Goal: Task Accomplishment & Management: Manage account settings

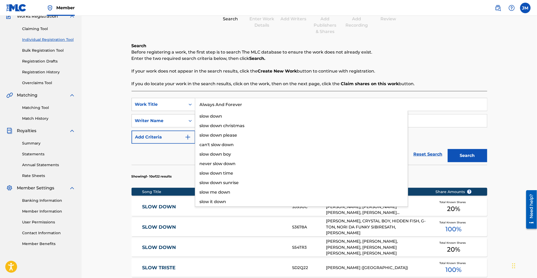
type input "Always And Forever"
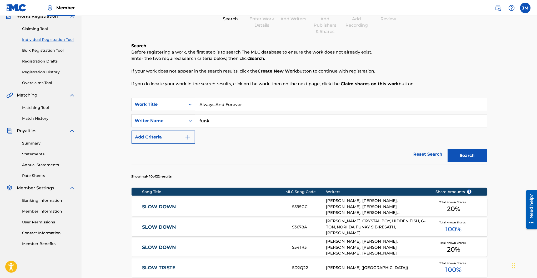
click at [236, 76] on div "Search Before registering a work, the first step is to search The MLC database …" at bounding box center [310, 65] width 356 height 44
drag, startPoint x: 225, startPoint y: 121, endPoint x: 192, endPoint y: 118, distance: 32.8
click at [192, 118] on div "SearchWithCriteria737d525c-2af3-42f5-bc90-77cd236829b5 Writer Name funk" at bounding box center [310, 120] width 356 height 13
type input "bailey"
click at [448, 149] on button "Search" at bounding box center [467, 155] width 39 height 13
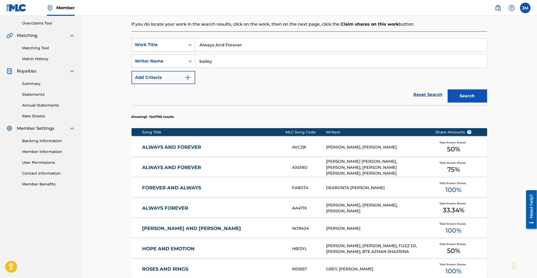
scroll to position [119, 0]
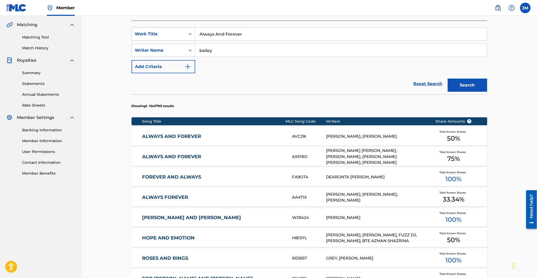
click at [182, 157] on link "ALWAYS AND FOREVER" at bounding box center [213, 157] width 143 height 6
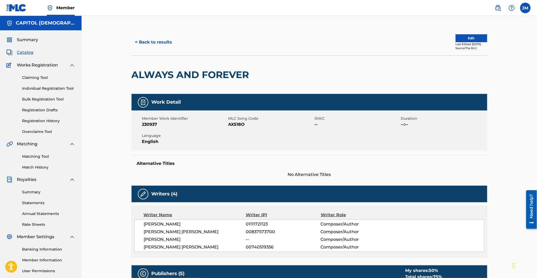
click at [239, 123] on span "AX518O" at bounding box center [271, 124] width 85 height 6
copy span "AX518O"
click at [162, 46] on button "< Back to results" at bounding box center [154, 42] width 44 height 13
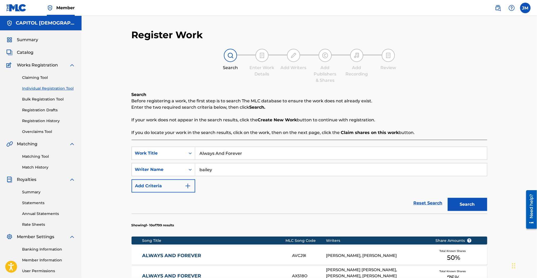
scroll to position [49, 0]
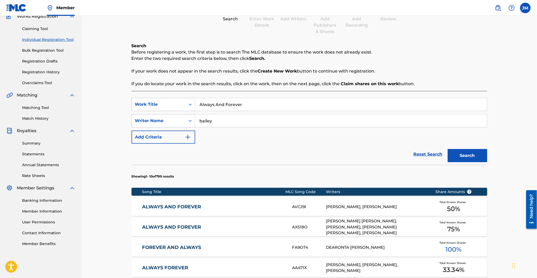
click at [209, 107] on input "Always And Forever" at bounding box center [341, 104] width 292 height 13
paste input "t Your Alta"
type input "At Your Altar"
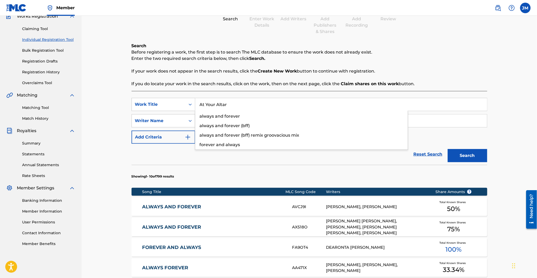
click at [255, 68] on p "If your work does not appear in the search results, click the Create New Work b…" at bounding box center [310, 71] width 356 height 6
drag, startPoint x: 216, startPoint y: 121, endPoint x: 174, endPoint y: 113, distance: 42.4
click at [174, 113] on div "SearchWithCriteria63af8175-4b57-4769-b8de-327ed640c06a Work Title At Your Altar…" at bounding box center [310, 121] width 356 height 46
click at [448, 149] on button "Search" at bounding box center [467, 155] width 39 height 13
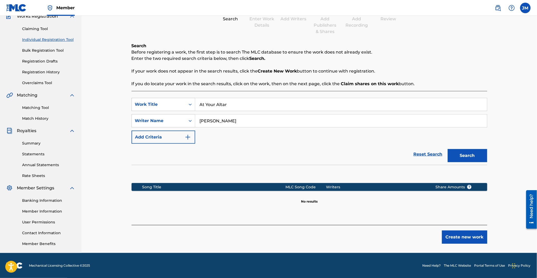
type input "[PERSON_NAME]"
click at [448, 149] on button "Search" at bounding box center [467, 155] width 39 height 13
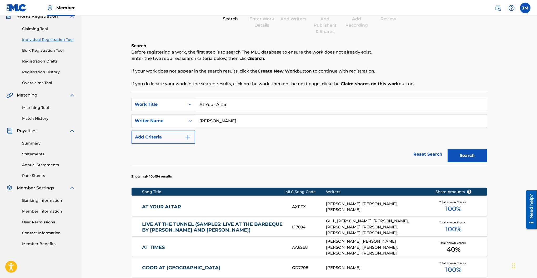
scroll to position [119, 0]
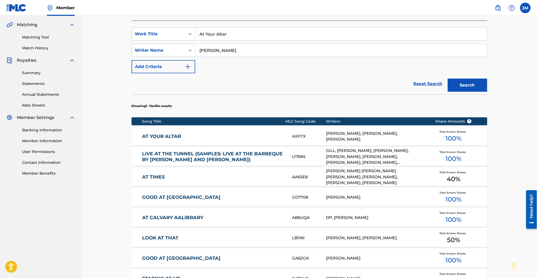
click at [175, 136] on link "AT YOUR ALTAR" at bounding box center [213, 136] width 143 height 6
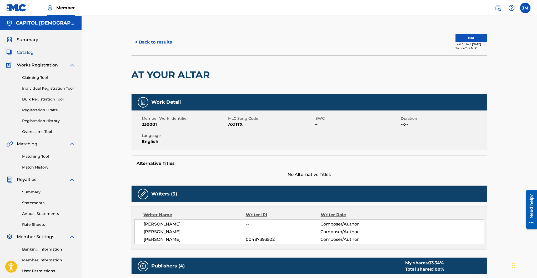
click at [240, 126] on span "AX11TX" at bounding box center [271, 124] width 85 height 6
copy span "AX11TX"
click at [146, 43] on button "< Back to results" at bounding box center [154, 42] width 44 height 13
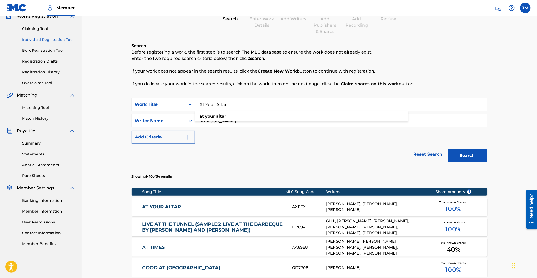
drag, startPoint x: 239, startPoint y: 103, endPoint x: 171, endPoint y: 109, distance: 68.4
click at [171, 109] on div "SearchWithCriteria63af8175-4b57-4769-b8de-327ed640c06a Work Title At Your Altar…" at bounding box center [310, 104] width 356 height 13
paste input "Hosanna"
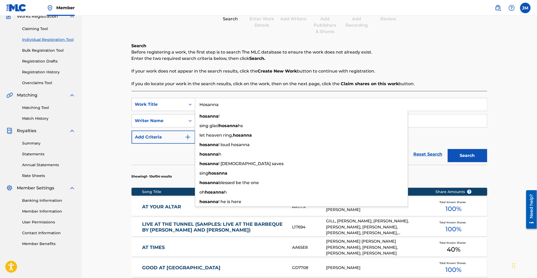
type input "Hosanna"
click at [250, 52] on p "Before registering a work, the first step is to search The MLC database to ensu…" at bounding box center [310, 52] width 356 height 6
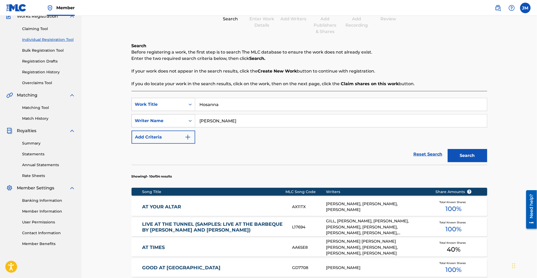
drag, startPoint x: 232, startPoint y: 120, endPoint x: 166, endPoint y: 120, distance: 66.1
click at [166, 120] on div "SearchWithCriteria737d525c-2af3-42f5-bc90-77cd236829b5 Writer Name [PERSON_NAME]" at bounding box center [310, 120] width 356 height 13
type input "[PERSON_NAME]"
click at [448, 149] on button "Search" at bounding box center [467, 155] width 39 height 13
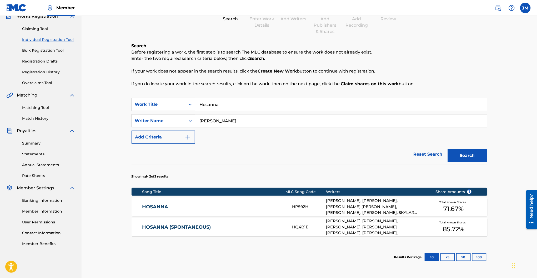
click at [159, 200] on div "HOSANNA HP592H [PERSON_NAME], [PERSON_NAME], [PERSON_NAME] [PERSON_NAME], [PERS…" at bounding box center [310, 206] width 356 height 18
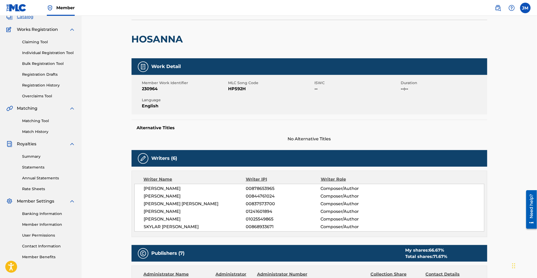
scroll to position [24, 0]
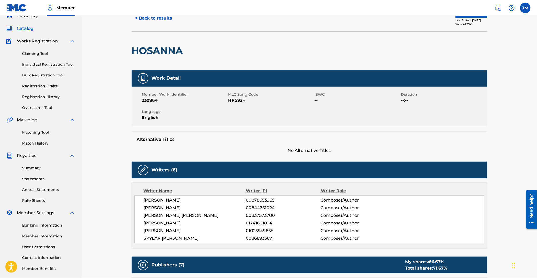
click at [238, 101] on span "HP592H" at bounding box center [271, 100] width 85 height 6
copy span "HP592H"
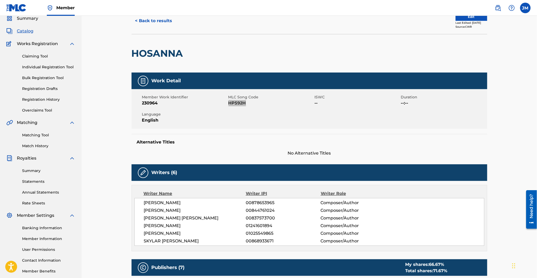
scroll to position [0, 0]
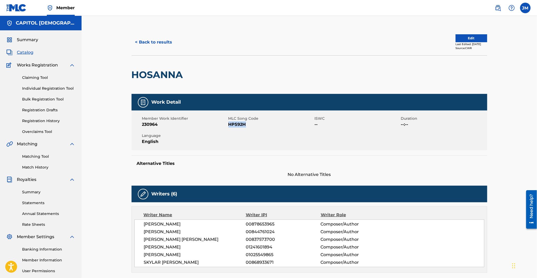
click at [468, 39] on button "Edit" at bounding box center [472, 38] width 32 height 8
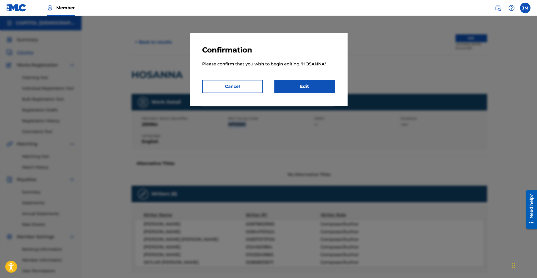
click at [328, 92] on link "Edit" at bounding box center [305, 86] width 61 height 13
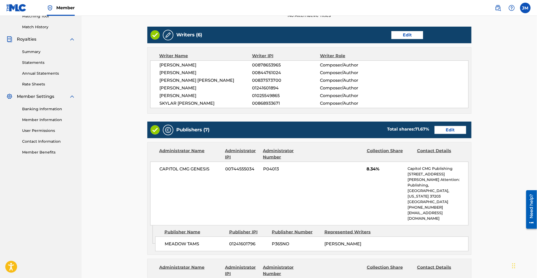
scroll to position [175, 0]
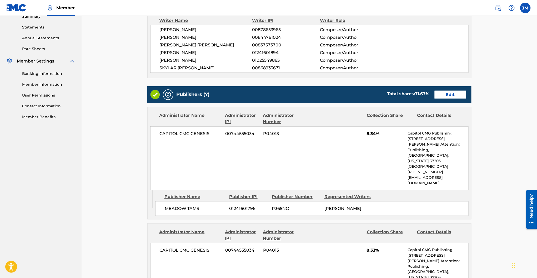
click at [437, 95] on link "Edit" at bounding box center [451, 95] width 32 height 8
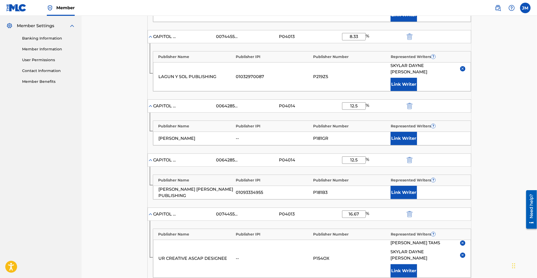
scroll to position [428, 0]
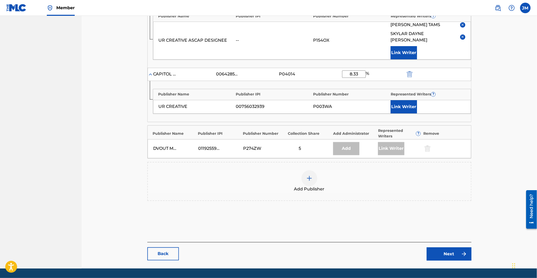
click at [302, 170] on div "Add Publisher" at bounding box center [309, 181] width 323 height 22
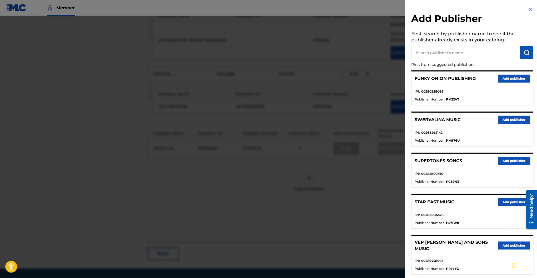
click at [433, 52] on input "text" at bounding box center [466, 52] width 109 height 13
paste input "UR Global Publishing"
type input "UR Global Publishing"
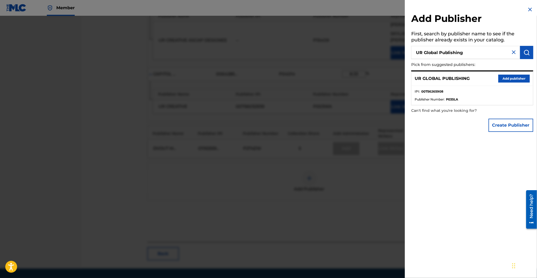
click at [509, 80] on button "Add publisher" at bounding box center [515, 79] width 32 height 8
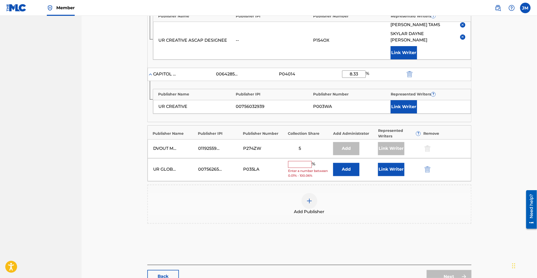
click at [352, 163] on button "Add" at bounding box center [346, 169] width 26 height 13
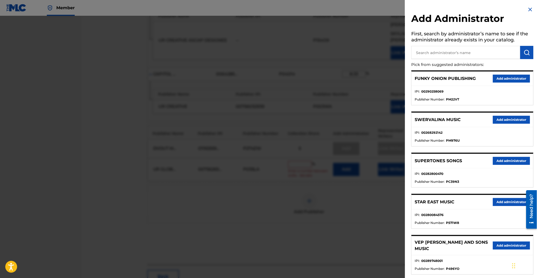
click at [432, 50] on input "text" at bounding box center [466, 52] width 109 height 13
type input "genesis"
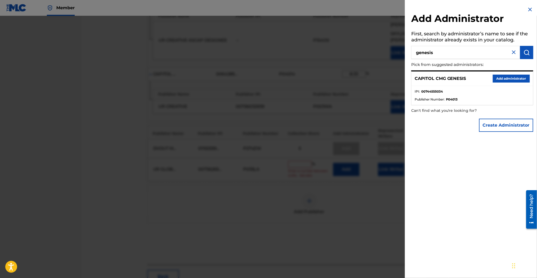
click at [514, 78] on button "Add administrator" at bounding box center [511, 79] width 37 height 8
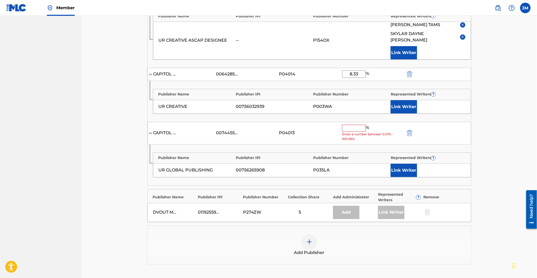
click at [351, 125] on input "text" at bounding box center [354, 128] width 24 height 7
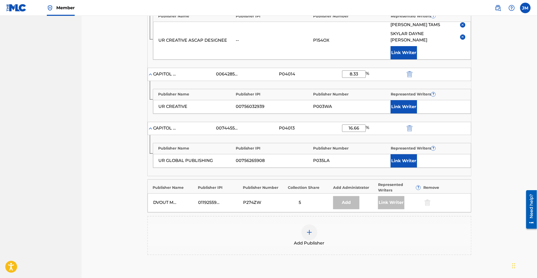
type input "16.66"
click at [411, 154] on button "Link Writer" at bounding box center [404, 160] width 26 height 13
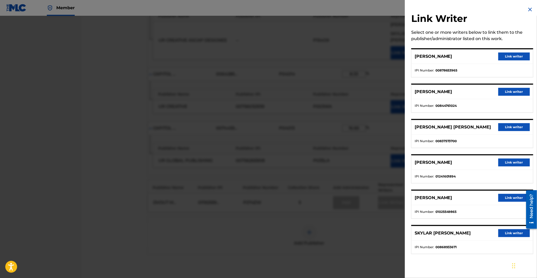
click at [508, 163] on button "Link writer" at bounding box center [515, 162] width 32 height 8
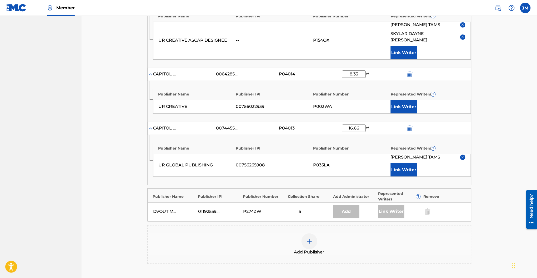
click at [414, 163] on button "Link Writer" at bounding box center [404, 169] width 26 height 13
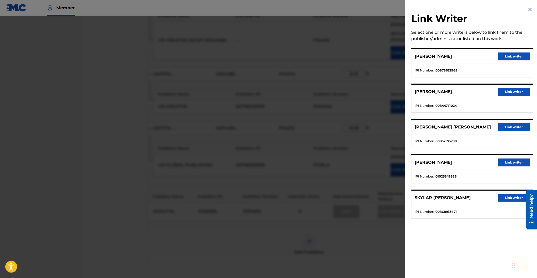
click at [499, 200] on button "Link writer" at bounding box center [515, 198] width 32 height 8
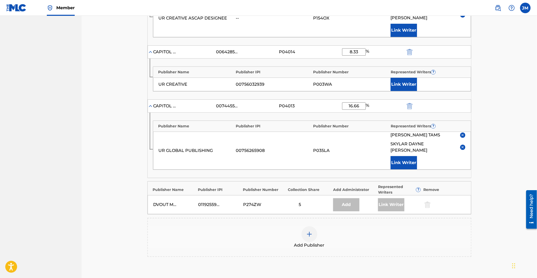
scroll to position [500, 0]
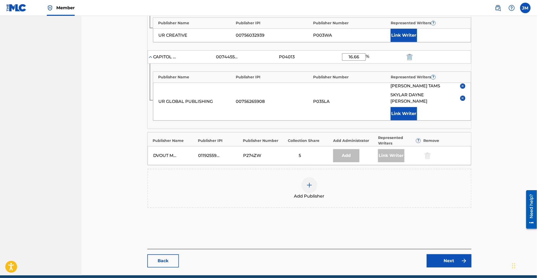
click at [444, 254] on link "Next" at bounding box center [449, 260] width 45 height 13
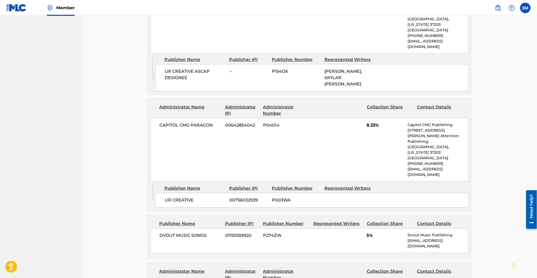
scroll to position [881, 0]
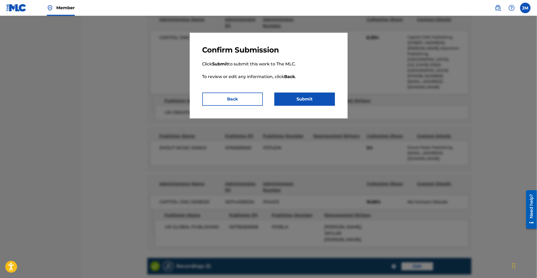
drag, startPoint x: 314, startPoint y: 107, endPoint x: 312, endPoint y: 104, distance: 2.7
click at [313, 105] on div "Confirm Submission Click Submit to submit this work to The MLC. To review or ed…" at bounding box center [269, 76] width 158 height 86
click at [312, 98] on button "Submit" at bounding box center [305, 98] width 61 height 13
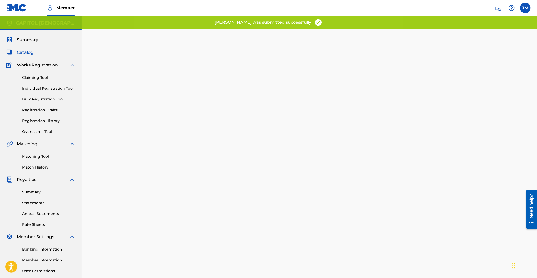
scroll to position [54, 0]
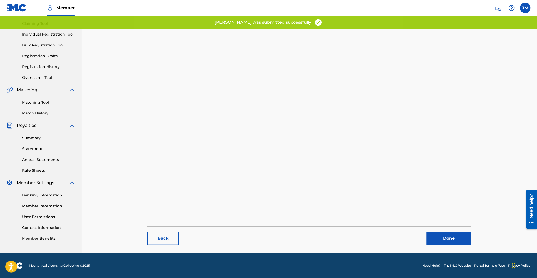
click at [462, 234] on link "Done" at bounding box center [449, 237] width 45 height 13
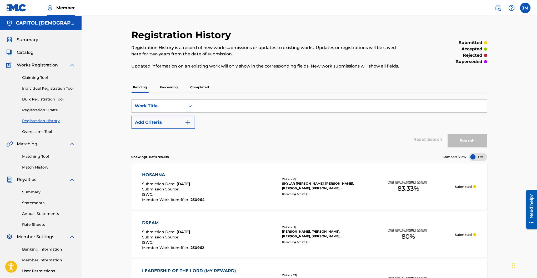
drag, startPoint x: 35, startPoint y: 87, endPoint x: 41, endPoint y: 91, distance: 7.0
click at [35, 88] on link "Individual Registration Tool" at bounding box center [48, 89] width 53 height 6
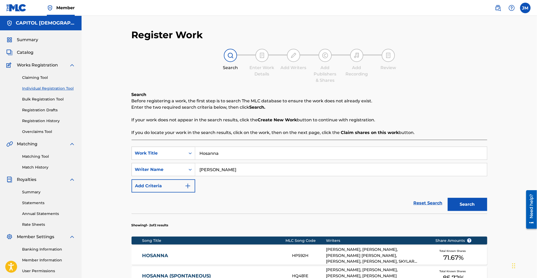
click at [226, 153] on input "Hosanna" at bounding box center [341, 153] width 292 height 13
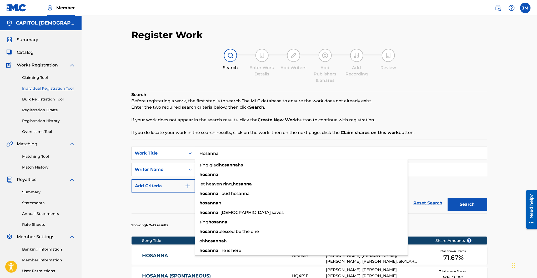
click at [226, 153] on input "Hosanna" at bounding box center [341, 153] width 292 height 13
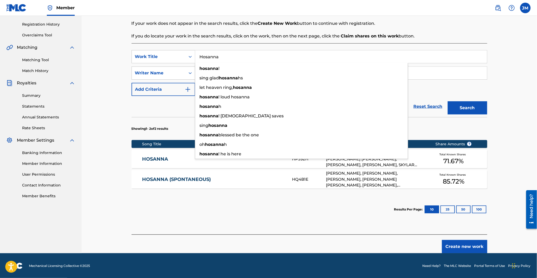
drag, startPoint x: 105, startPoint y: 138, endPoint x: 128, endPoint y: 152, distance: 27.8
click at [105, 138] on div "Register Work Search Enter Work Details Add Writers Add Publishers & Shares Add…" at bounding box center [310, 85] width 456 height 333
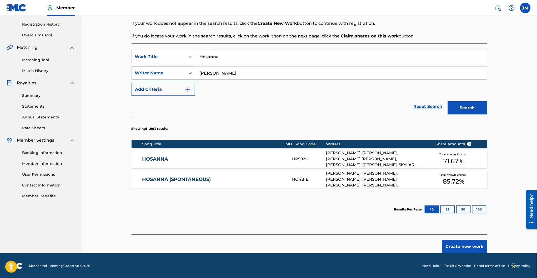
click at [154, 173] on div "HOSANNA (SPONTANEOUS) HQ4B1E [PERSON_NAME], [PERSON_NAME], [PERSON_NAME], [PERS…" at bounding box center [310, 179] width 356 height 18
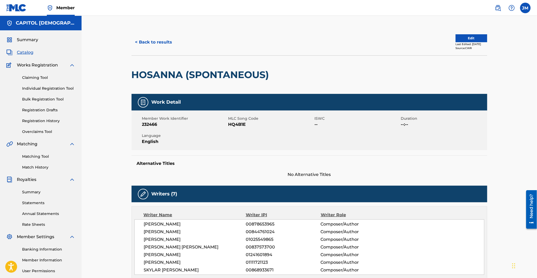
click at [236, 122] on span "HQ4B1E" at bounding box center [271, 124] width 85 height 6
copy span "HQ4B1E"
click at [476, 36] on button "Edit" at bounding box center [472, 38] width 32 height 8
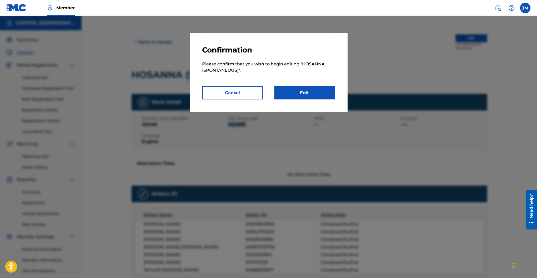
click at [318, 92] on link "Edit" at bounding box center [305, 92] width 61 height 13
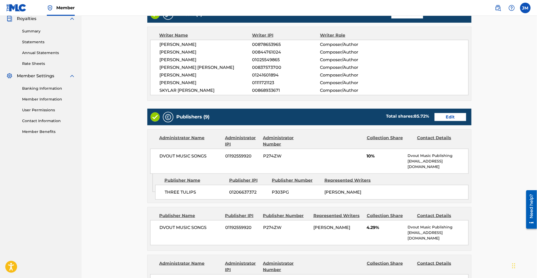
scroll to position [211, 0]
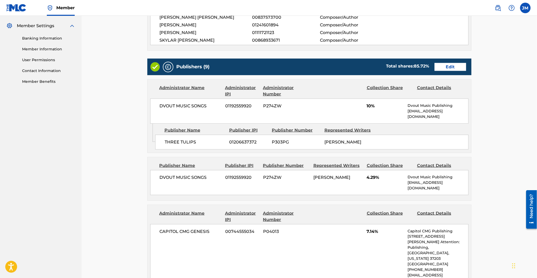
click at [449, 63] on link "Edit" at bounding box center [451, 67] width 32 height 8
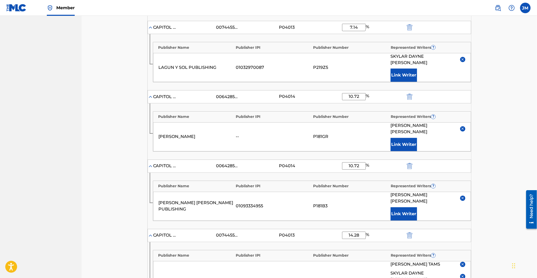
scroll to position [456, 0]
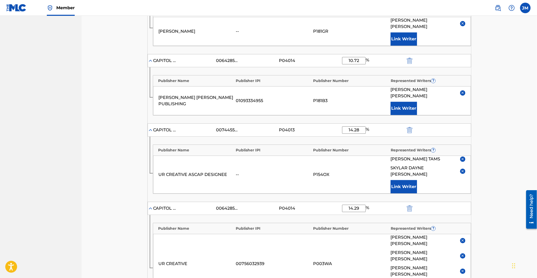
click at [412, 127] on img "submit" at bounding box center [410, 130] width 6 height 6
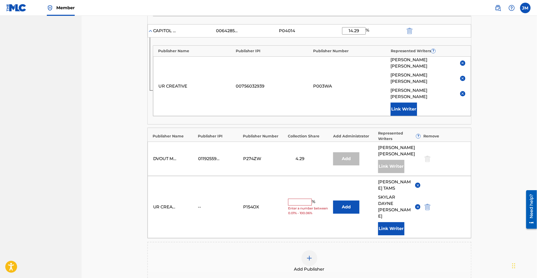
scroll to position [562, 0]
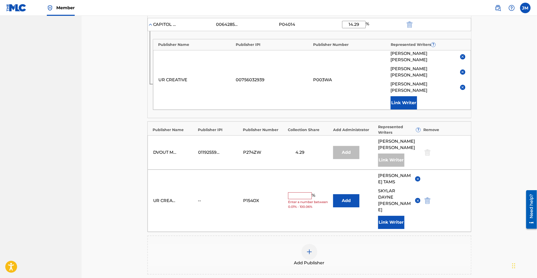
drag, startPoint x: 432, startPoint y: 137, endPoint x: 422, endPoint y: 146, distance: 13.4
click at [432, 197] on div at bounding box center [435, 200] width 24 height 6
click at [428, 197] on img "submit" at bounding box center [428, 200] width 6 height 6
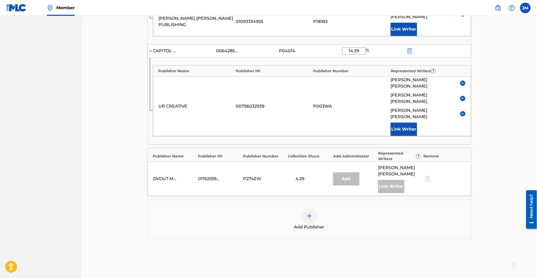
click at [385, 208] on div "Add Publisher" at bounding box center [309, 219] width 323 height 22
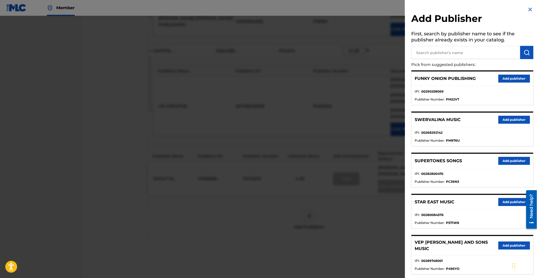
click at [437, 51] on input "text" at bounding box center [466, 52] width 109 height 13
type input "y"
type input "ur global publishing"
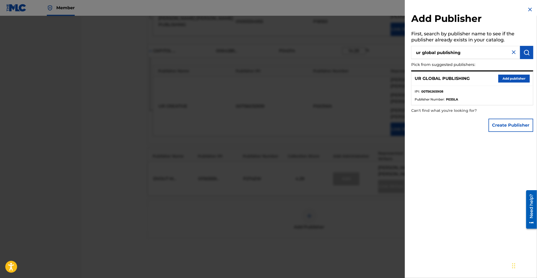
click at [513, 76] on button "Add publisher" at bounding box center [515, 79] width 32 height 8
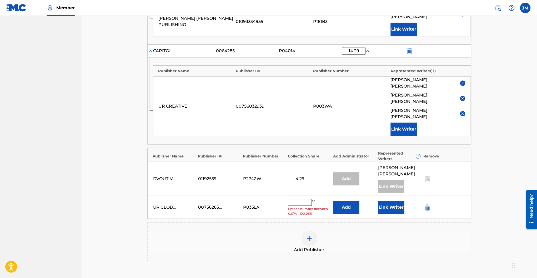
click at [339, 200] on button "Add" at bounding box center [346, 206] width 26 height 13
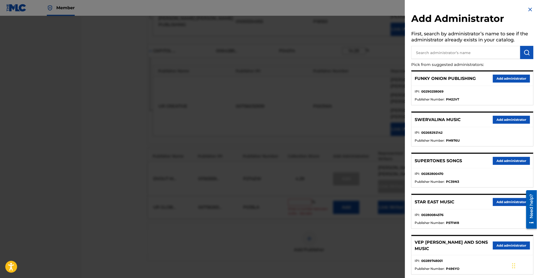
click at [429, 47] on input "text" at bounding box center [466, 52] width 109 height 13
type input "genesis"
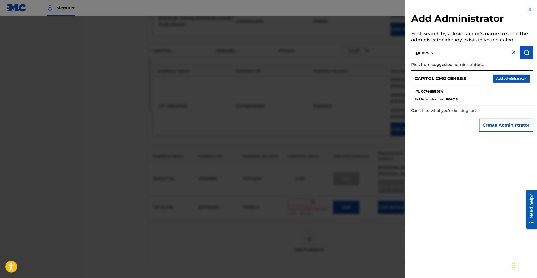
click at [516, 77] on button "Add administrator" at bounding box center [511, 79] width 37 height 8
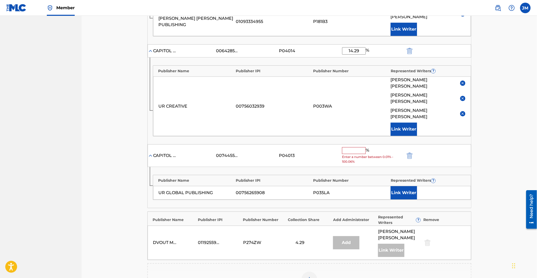
click at [352, 147] on input "text" at bounding box center [354, 150] width 24 height 7
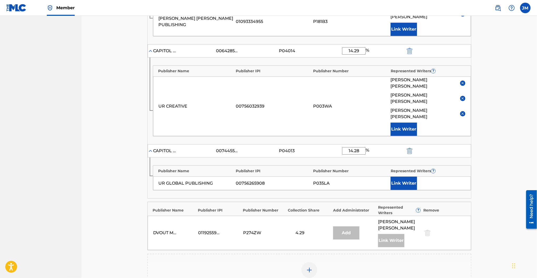
type input "14.28"
click at [399, 176] on button "Link Writer" at bounding box center [404, 182] width 26 height 13
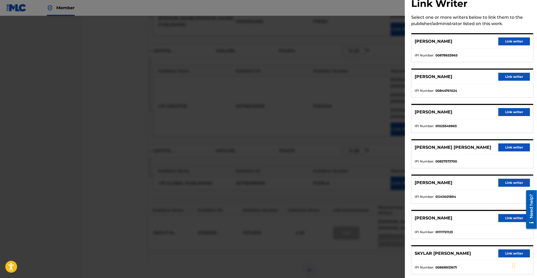
scroll to position [22, 0]
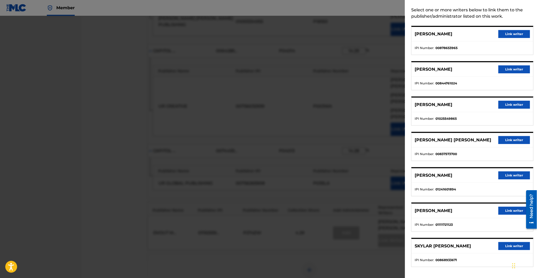
click at [508, 243] on button "Link writer" at bounding box center [515, 246] width 32 height 8
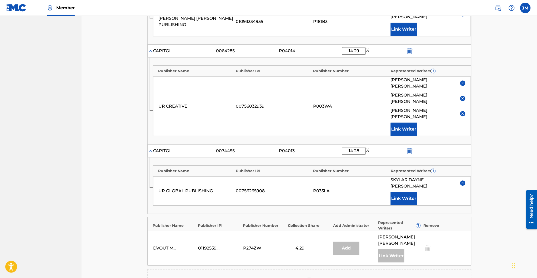
click at [409, 192] on button "Link Writer" at bounding box center [404, 198] width 26 height 13
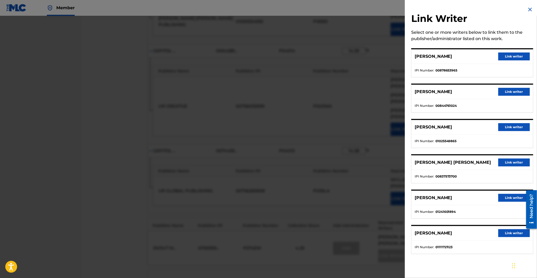
drag, startPoint x: 494, startPoint y: 194, endPoint x: 498, endPoint y: 197, distance: 4.5
click at [494, 194] on div "[PERSON_NAME] Link writer" at bounding box center [473, 197] width 122 height 14
click at [499, 197] on button "Link writer" at bounding box center [515, 198] width 32 height 8
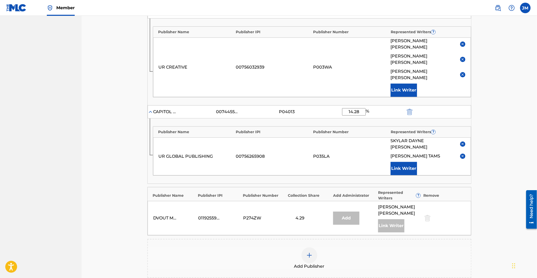
scroll to position [607, 0]
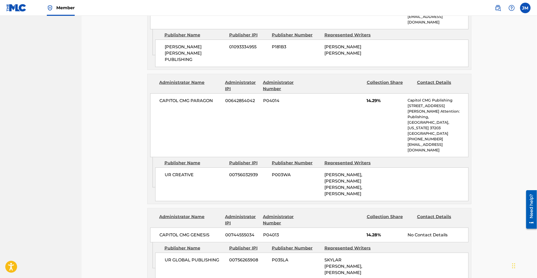
scroll to position [962, 0]
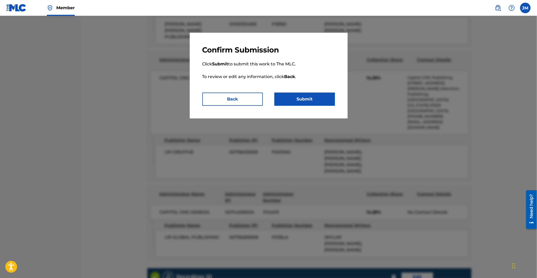
click at [308, 92] on button "Submit" at bounding box center [305, 98] width 61 height 13
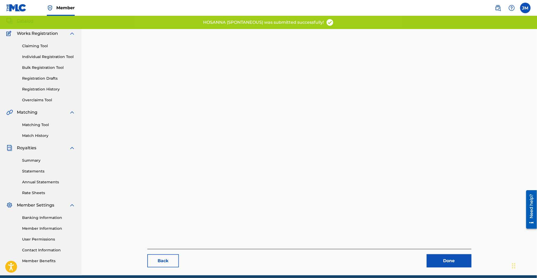
scroll to position [54, 0]
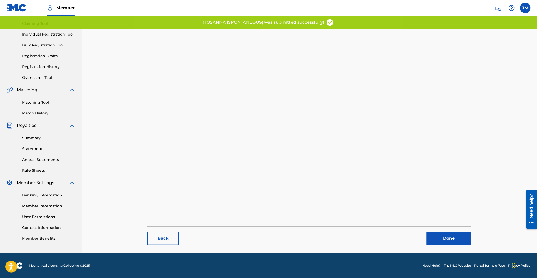
click at [443, 236] on link "Done" at bounding box center [449, 237] width 45 height 13
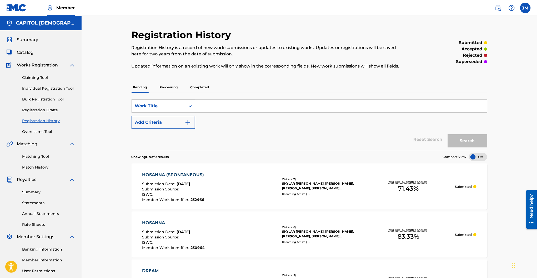
click at [64, 90] on link "Individual Registration Tool" at bounding box center [48, 89] width 53 height 6
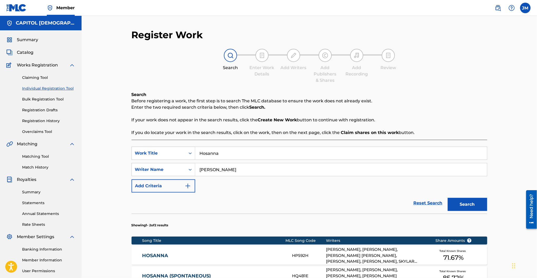
click at [228, 149] on input "Hosanna" at bounding box center [341, 153] width 292 height 13
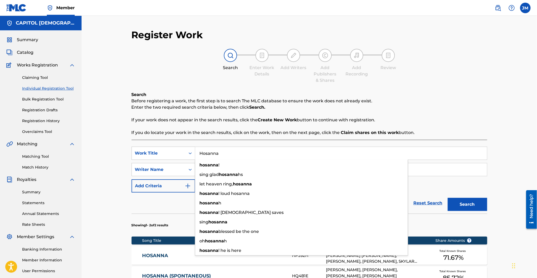
click at [228, 149] on input "Hosanna" at bounding box center [341, 153] width 292 height 13
paste input "Open The Scroll (Only You Are Worthy)"
type input "Open The Scroll (Only You Are Worthy)"
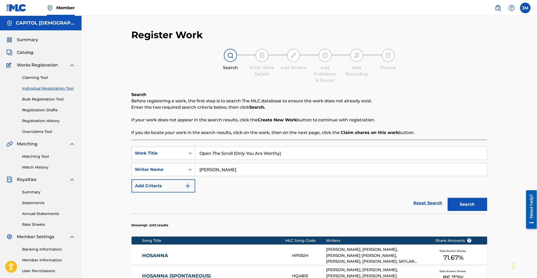
click at [196, 116] on div "Search Before registering a work, the first step is to search The MLC database …" at bounding box center [310, 113] width 356 height 44
drag, startPoint x: 220, startPoint y: 173, endPoint x: 152, endPoint y: 177, distance: 68.6
click at [152, 177] on div "SearchWithCriteria63af8175-4b57-4769-b8de-327ed640c06a Work Title Open The Scro…" at bounding box center [310, 169] width 356 height 46
type input "mozon"
click at [448, 197] on button "Search" at bounding box center [467, 203] width 39 height 13
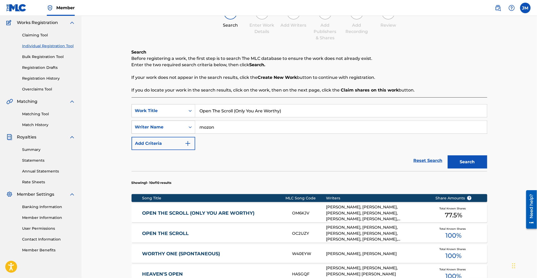
scroll to position [140, 0]
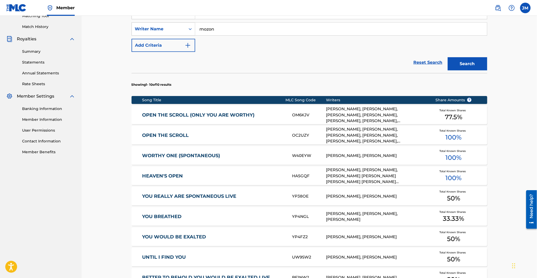
click at [231, 114] on link "OPEN THE SCROLL (ONLY YOU ARE WORTHY)" at bounding box center [213, 115] width 143 height 6
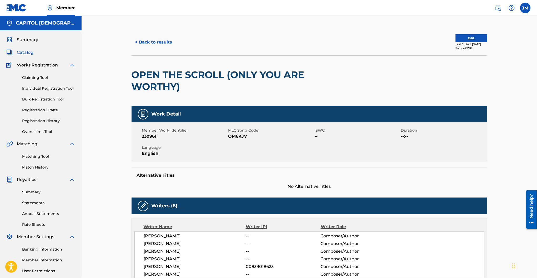
click at [233, 135] on span "OM6KJV" at bounding box center [271, 136] width 85 height 6
copy span "OM6KJV"
click at [240, 135] on span "OM6KJV" at bounding box center [271, 136] width 85 height 6
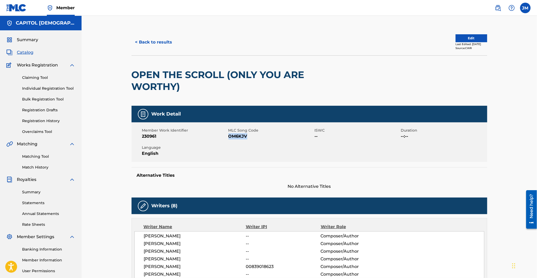
click at [461, 39] on button "Edit" at bounding box center [472, 38] width 32 height 8
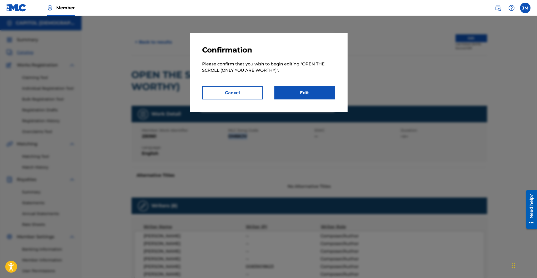
click at [325, 88] on link "Edit" at bounding box center [305, 92] width 61 height 13
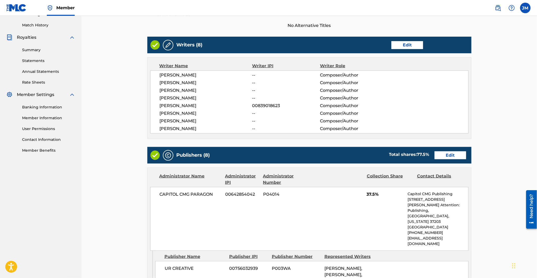
scroll to position [105, 0]
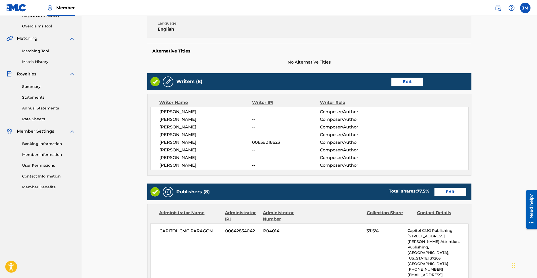
click at [449, 191] on link "Edit" at bounding box center [451, 192] width 32 height 8
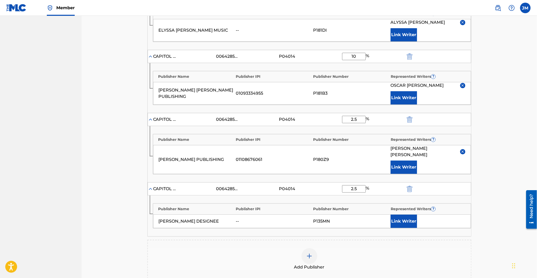
scroll to position [571, 0]
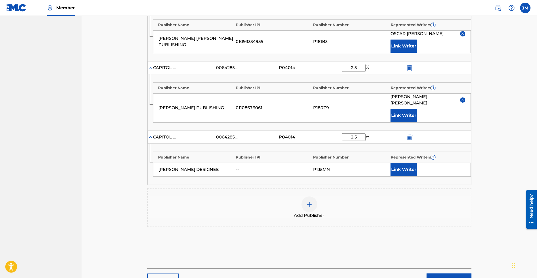
click at [412, 134] on img "submit" at bounding box center [410, 137] width 6 height 6
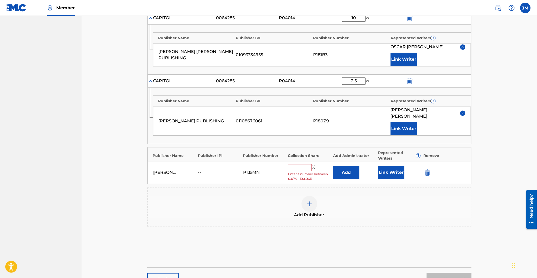
click at [426, 169] on img "submit" at bounding box center [428, 172] width 6 height 6
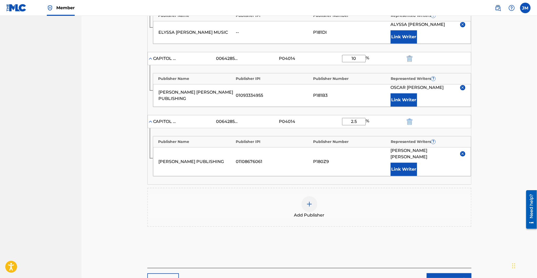
click at [456, 273] on link "Next" at bounding box center [449, 279] width 45 height 13
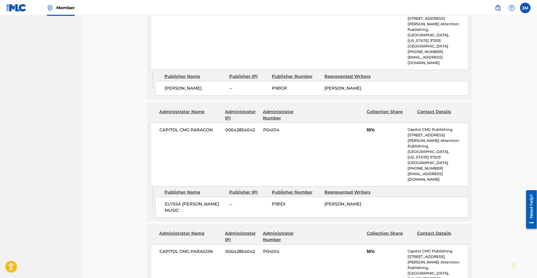
scroll to position [929, 0]
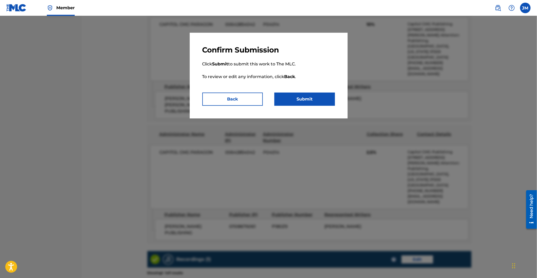
click at [326, 103] on button "Submit" at bounding box center [305, 98] width 61 height 13
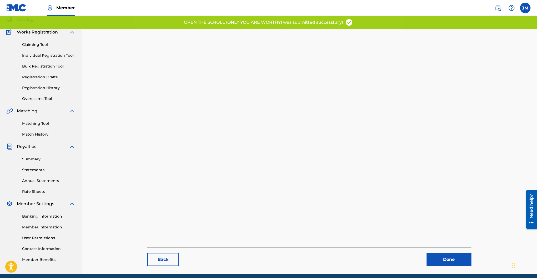
scroll to position [54, 0]
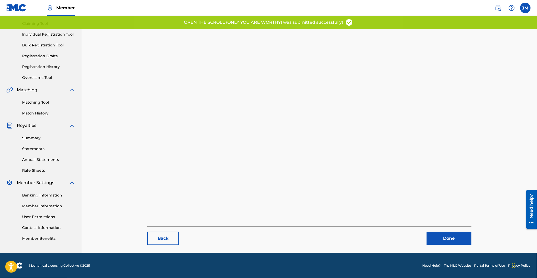
drag, startPoint x: 449, startPoint y: 238, endPoint x: 442, endPoint y: 229, distance: 11.2
click at [449, 238] on link "Done" at bounding box center [449, 237] width 45 height 13
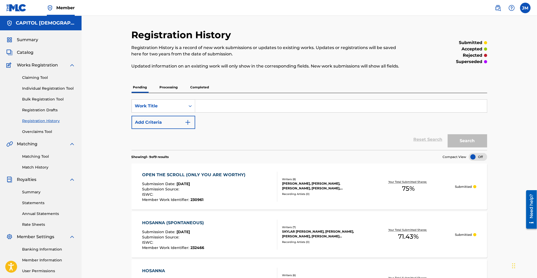
drag, startPoint x: 48, startPoint y: 101, endPoint x: 49, endPoint y: 97, distance: 4.3
click at [48, 100] on link "Bulk Registration Tool" at bounding box center [48, 99] width 53 height 6
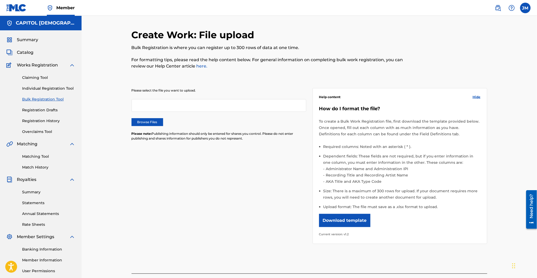
click at [49, 91] on link "Individual Registration Tool" at bounding box center [48, 89] width 53 height 6
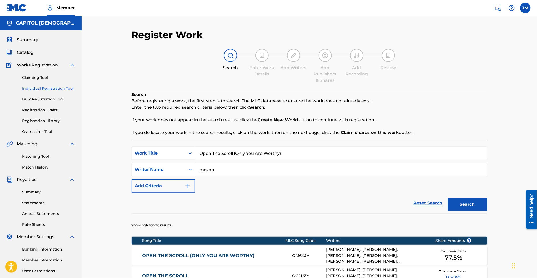
click at [227, 155] on input "Open The Scroll (Only You Are Worthy)" at bounding box center [341, 153] width 292 height 13
paste input "Where You Stand"
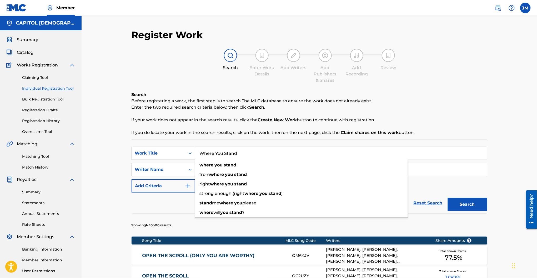
type input "Where You Stand"
click at [231, 133] on p "If you do locate your work in the search results, click on the work, then on th…" at bounding box center [310, 132] width 356 height 6
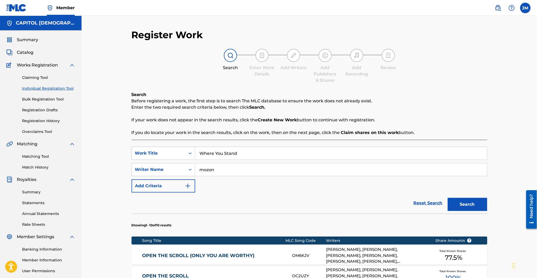
click at [222, 169] on input "mozon" at bounding box center [341, 169] width 292 height 13
type input "bell"
click at [448, 197] on button "Search" at bounding box center [467, 203] width 39 height 13
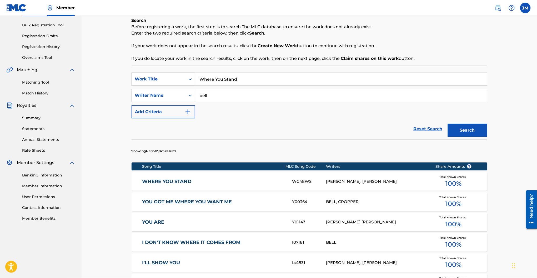
scroll to position [119, 0]
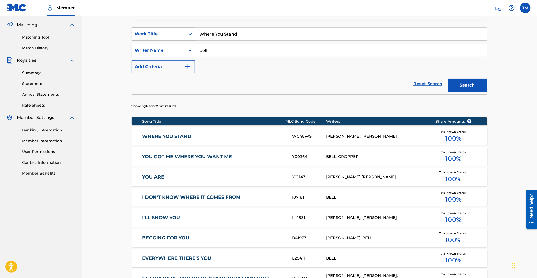
click at [187, 134] on link "WHERE YOU STAND" at bounding box center [213, 136] width 143 height 6
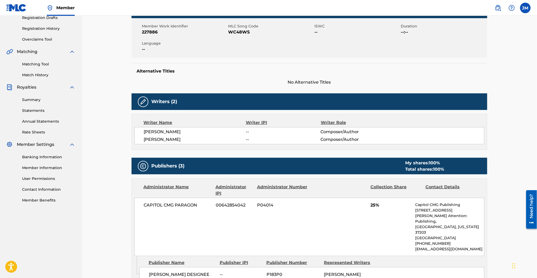
scroll to position [35, 0]
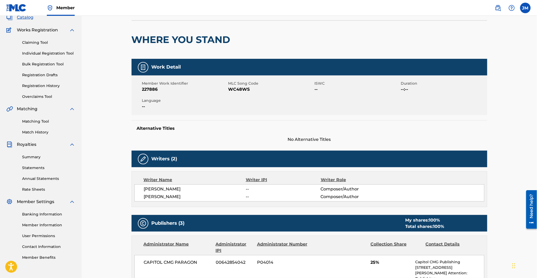
click at [232, 92] on span "WC48WS" at bounding box center [271, 89] width 85 height 6
click at [232, 88] on span "WC48WS" at bounding box center [271, 89] width 85 height 6
copy span "WC48WS"
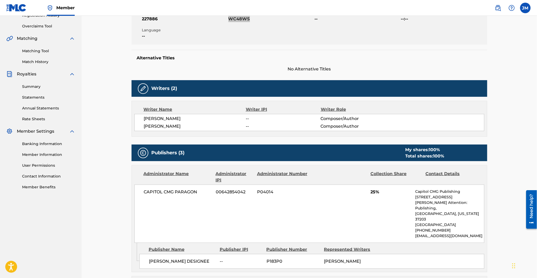
scroll to position [0, 0]
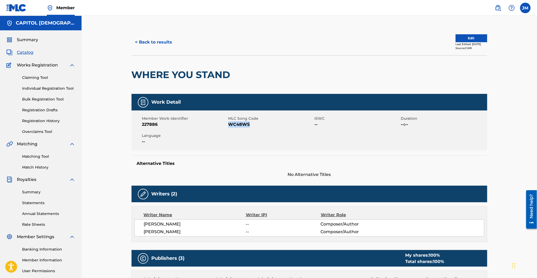
click at [474, 33] on div "< Back to results Edit Last Edited: [DATE] Source: CWR" at bounding box center [310, 42] width 356 height 26
click at [473, 37] on button "Edit" at bounding box center [472, 38] width 32 height 8
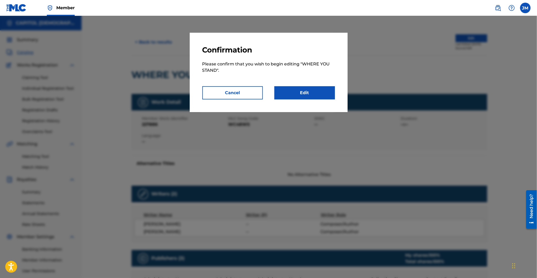
click at [290, 93] on link "Edit" at bounding box center [305, 92] width 61 height 13
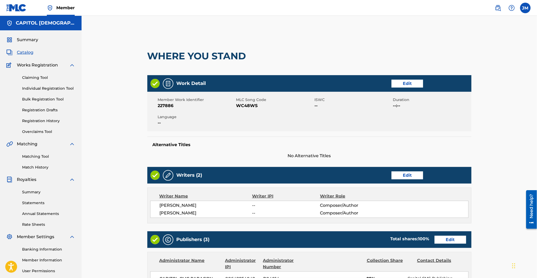
scroll to position [70, 0]
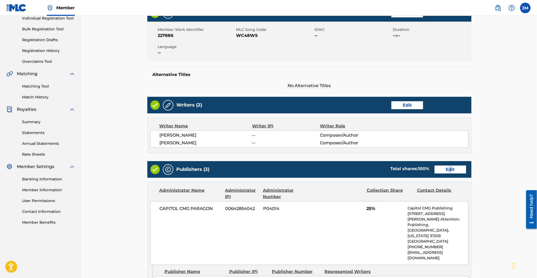
click at [452, 164] on div "Publishers (3) Total shares: 100 % Edit" at bounding box center [309, 169] width 324 height 17
click at [452, 165] on div "Publishers (3) Total shares: 100 % Edit" at bounding box center [309, 169] width 324 height 17
click at [452, 171] on link "Edit" at bounding box center [451, 169] width 32 height 8
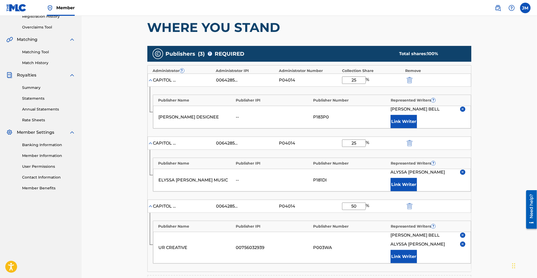
scroll to position [105, 0]
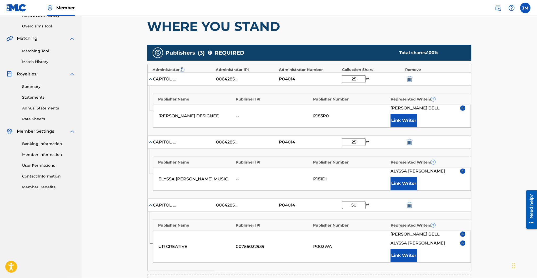
click at [411, 77] on img "submit" at bounding box center [410, 79] width 6 height 6
type input "50"
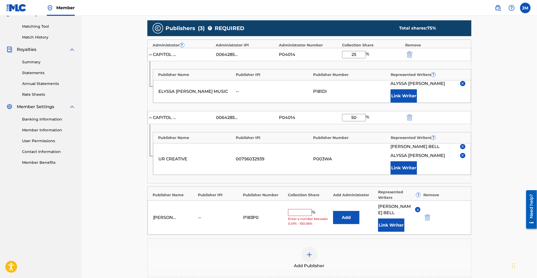
scroll to position [140, 0]
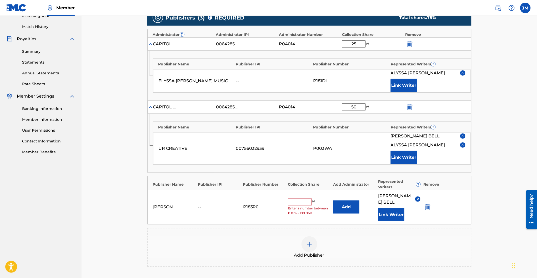
click at [428, 204] on img "submit" at bounding box center [428, 207] width 6 height 6
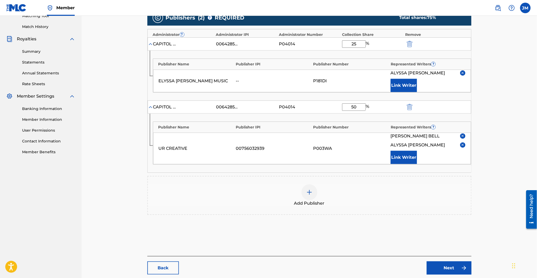
click at [333, 190] on div "Add Publisher" at bounding box center [309, 195] width 323 height 22
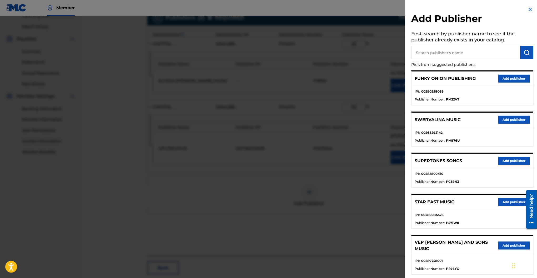
click at [446, 51] on input "text" at bounding box center [466, 52] width 109 height 13
type input "bell music"
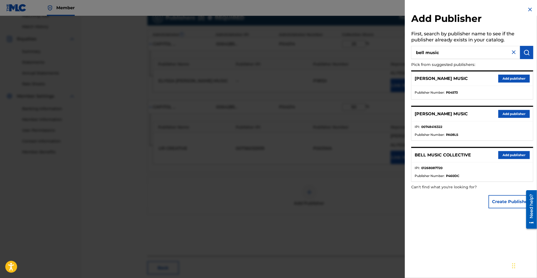
click at [507, 153] on button "Add publisher" at bounding box center [515, 155] width 32 height 8
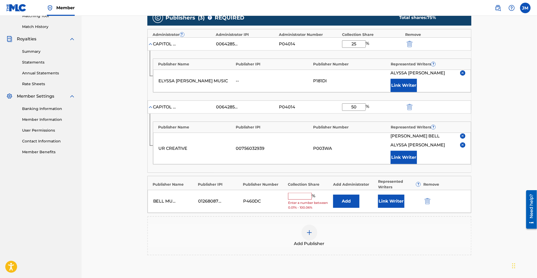
click at [351, 195] on button "Add" at bounding box center [346, 200] width 26 height 13
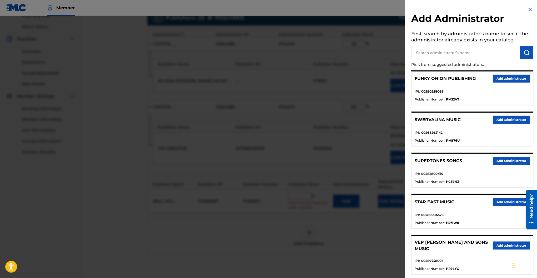
click at [425, 55] on input "text" at bounding box center [466, 52] width 109 height 13
type input "paragon"
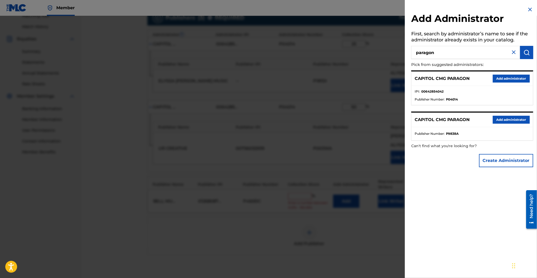
click at [519, 81] on button "Add administrator" at bounding box center [511, 79] width 37 height 8
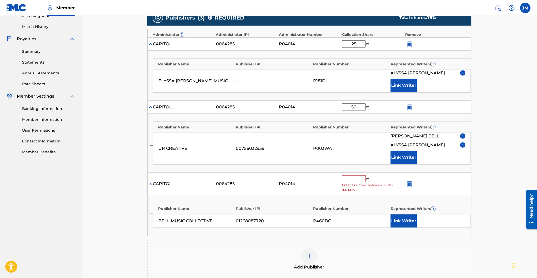
click at [354, 176] on input "text" at bounding box center [354, 178] width 24 height 7
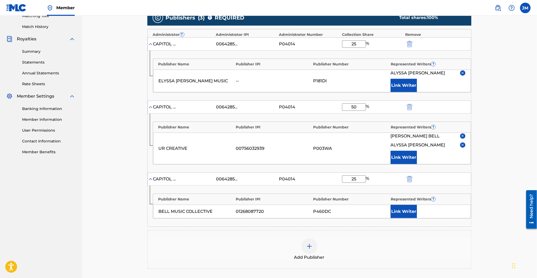
type input "25"
click at [461, 244] on div "Add Publisher" at bounding box center [309, 249] width 323 height 22
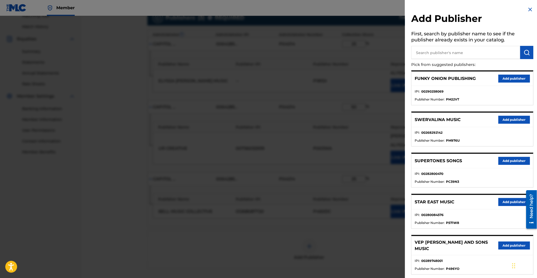
click at [385, 244] on div at bounding box center [268, 155] width 537 height 278
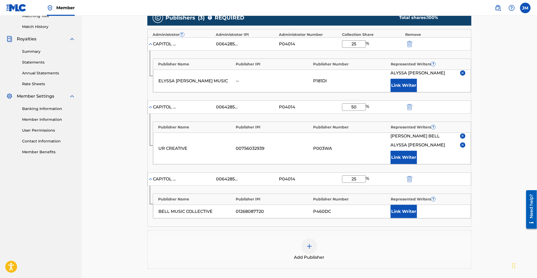
click at [404, 209] on button "Link Writer" at bounding box center [404, 211] width 26 height 13
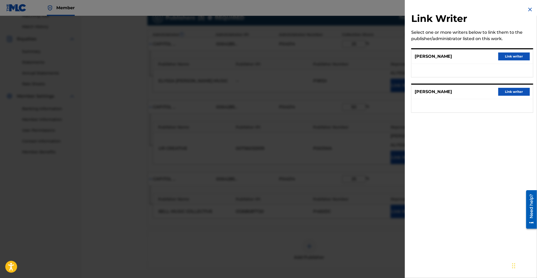
click at [507, 60] on button "Link writer" at bounding box center [515, 56] width 32 height 8
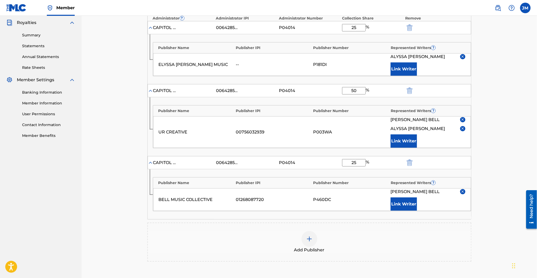
scroll to position [231, 0]
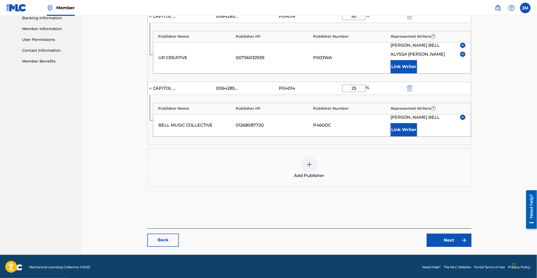
click at [433, 237] on link "Next" at bounding box center [449, 239] width 45 height 13
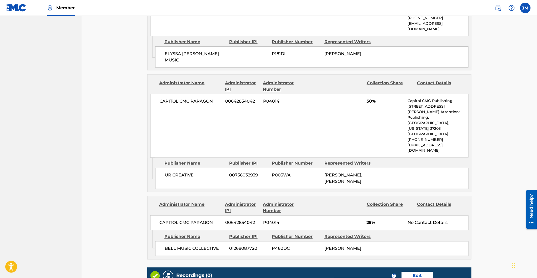
scroll to position [354, 0]
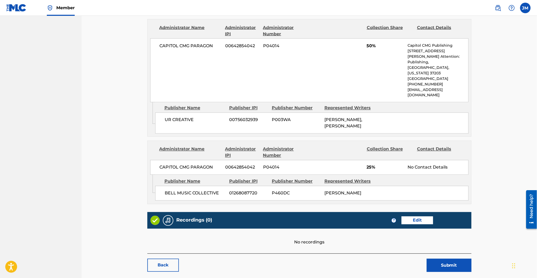
click at [445, 258] on button "Submit" at bounding box center [449, 264] width 45 height 13
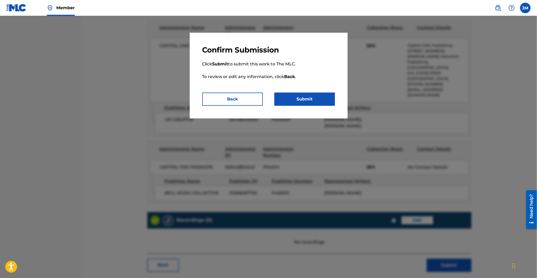
click at [328, 98] on button "Submit" at bounding box center [305, 98] width 61 height 13
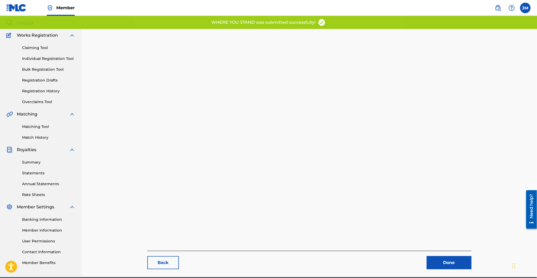
scroll to position [54, 0]
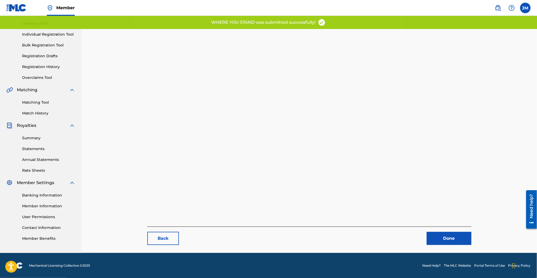
click at [430, 240] on link "Done" at bounding box center [449, 237] width 45 height 13
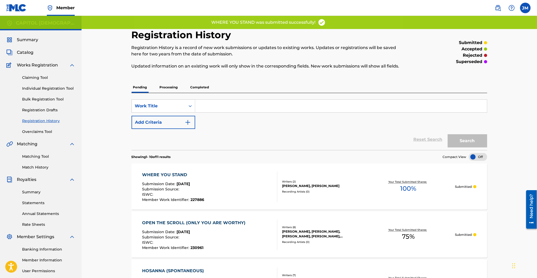
click at [62, 86] on link "Individual Registration Tool" at bounding box center [48, 89] width 53 height 6
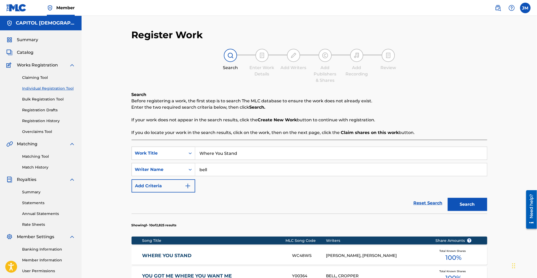
click at [226, 156] on input "Where You Stand" at bounding box center [341, 153] width 292 height 13
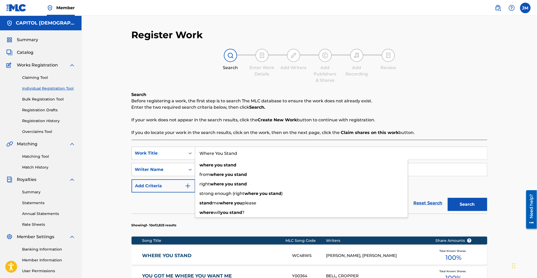
click at [226, 156] on input "Where You Stand" at bounding box center [341, 153] width 292 height 13
paste input "How Holy"
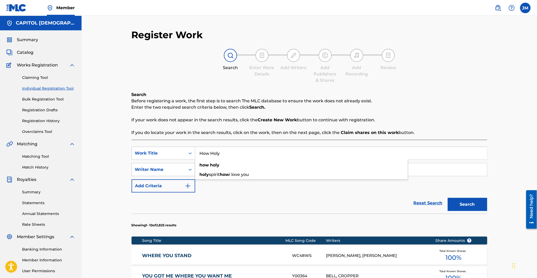
type input "How Holy"
click at [204, 95] on div "Search Before registering a work, the first step is to search The MLC database …" at bounding box center [310, 113] width 356 height 44
drag, startPoint x: 212, startPoint y: 172, endPoint x: 178, endPoint y: 171, distance: 34.0
click at [178, 171] on div "SearchWithCriteria737d525c-2af3-42f5-bc90-77cd236829b5 Writer Name [PERSON_NAME]" at bounding box center [310, 169] width 356 height 13
type input "[PERSON_NAME]"
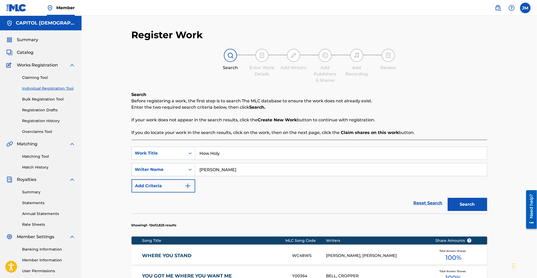
click at [448, 197] on button "Search" at bounding box center [467, 203] width 39 height 13
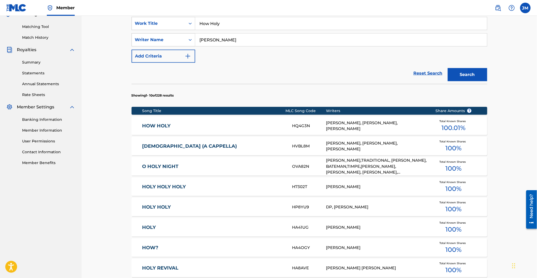
scroll to position [140, 0]
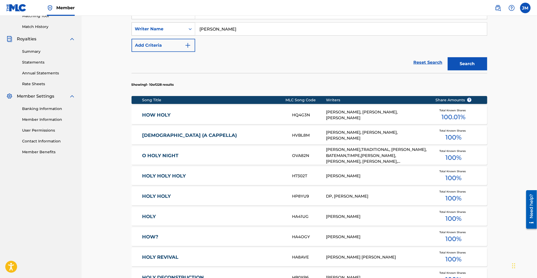
click at [155, 115] on link "HOW HOLY" at bounding box center [213, 115] width 143 height 6
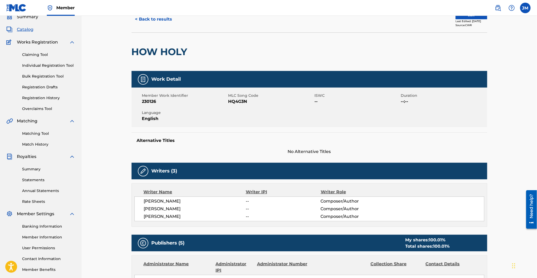
scroll to position [35, 0]
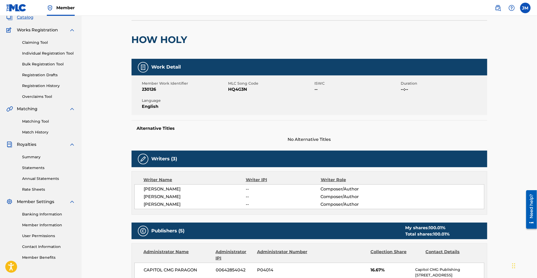
click at [242, 91] on span "HQ4G3N" at bounding box center [271, 89] width 85 height 6
copy span "HQ4G3N"
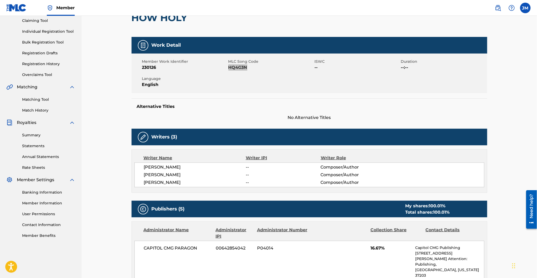
scroll to position [0, 0]
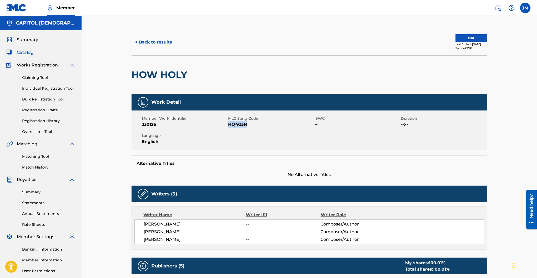
click at [457, 39] on button "Edit" at bounding box center [472, 38] width 32 height 8
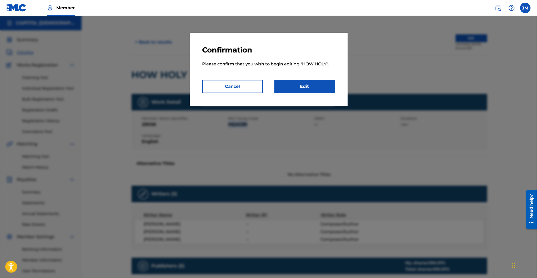
click at [298, 80] on link "Edit" at bounding box center [305, 86] width 61 height 13
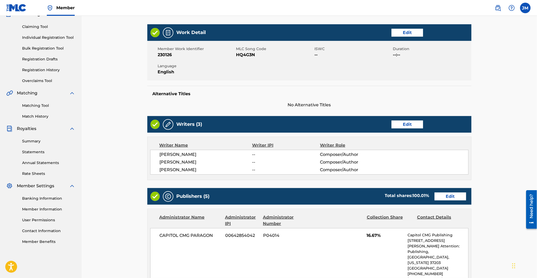
scroll to position [105, 0]
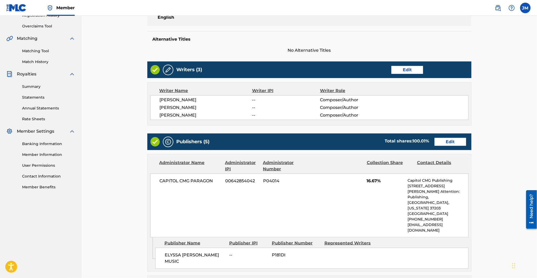
click at [399, 72] on link "Edit" at bounding box center [408, 70] width 32 height 8
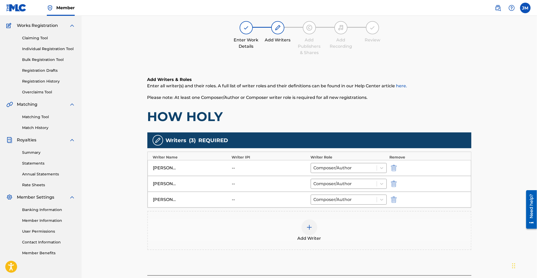
scroll to position [88, 0]
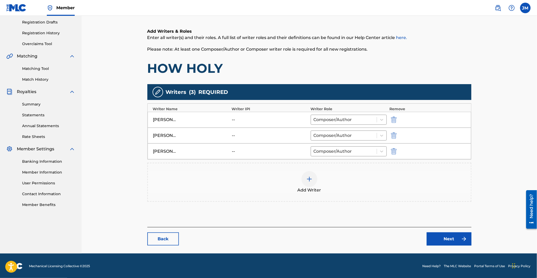
click at [307, 184] on div at bounding box center [310, 179] width 16 height 16
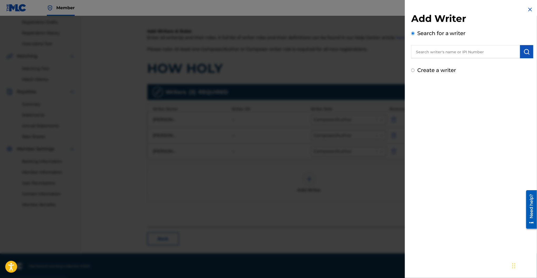
click at [439, 49] on input "text" at bounding box center [466, 51] width 109 height 13
paste input "00837573700"
type input "00837573700"
click at [526, 46] on button "submit" at bounding box center [527, 51] width 13 height 13
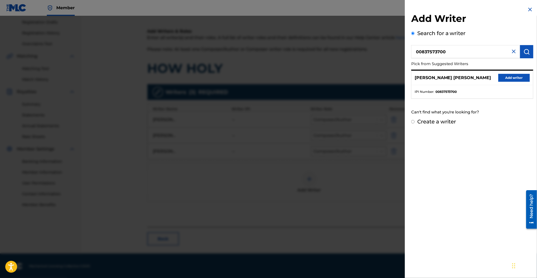
click at [513, 77] on button "Add writer" at bounding box center [515, 78] width 32 height 8
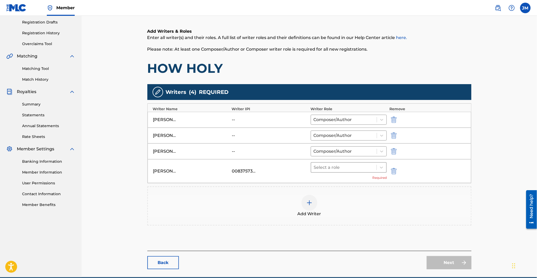
click at [335, 169] on div at bounding box center [344, 167] width 60 height 7
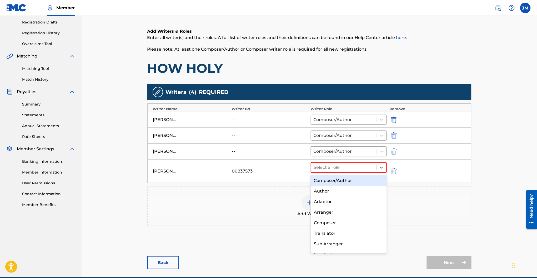
click at [333, 181] on div "Composer/Author" at bounding box center [349, 180] width 76 height 11
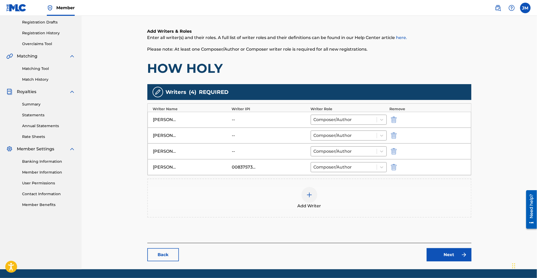
click at [393, 135] on img "submit" at bounding box center [394, 135] width 6 height 6
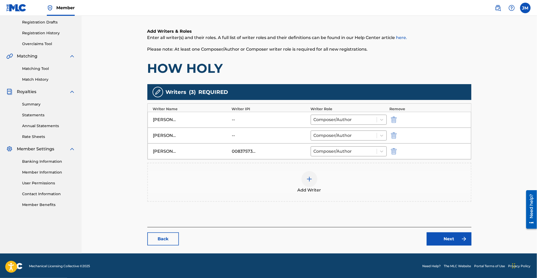
click at [295, 189] on div "Add Writer" at bounding box center [309, 182] width 323 height 22
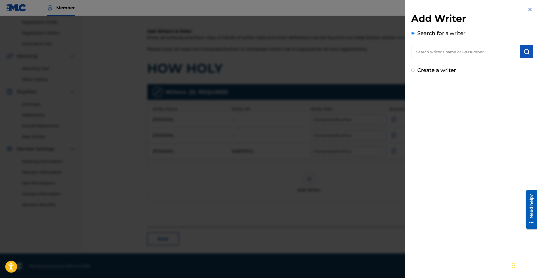
click at [441, 51] on input "text" at bounding box center [466, 51] width 109 height 13
paste input "00826852610"
type input "00826852610"
click at [526, 51] on img "submit" at bounding box center [527, 51] width 6 height 6
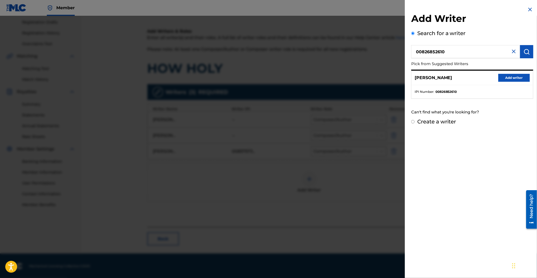
click at [519, 77] on button "Add writer" at bounding box center [515, 78] width 32 height 8
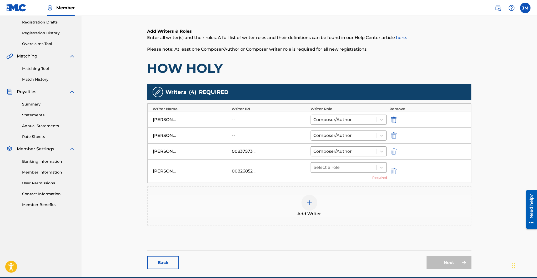
click at [355, 171] on div "Select a role" at bounding box center [344, 166] width 66 height 9
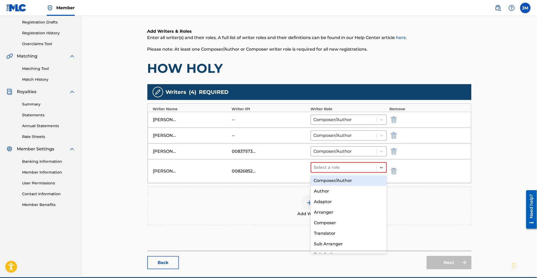
click at [353, 178] on div "Composer/Author" at bounding box center [349, 180] width 76 height 11
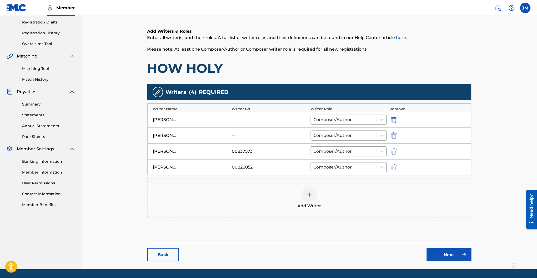
click at [396, 118] on img "submit" at bounding box center [394, 119] width 6 height 6
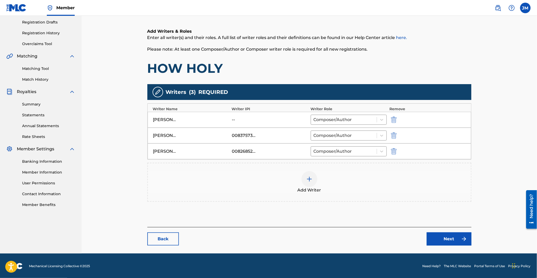
click at [276, 168] on div "Add Writer" at bounding box center [309, 181] width 324 height 39
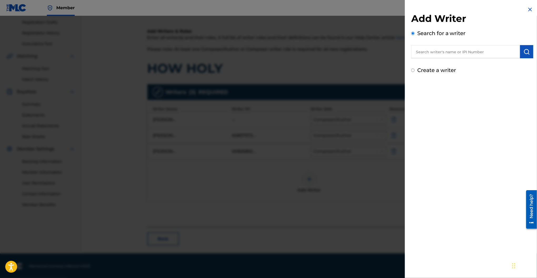
click at [438, 51] on input "text" at bounding box center [466, 51] width 109 height 13
paste input "00799473955"
type input "00799473955"
click at [528, 53] on img "submit" at bounding box center [527, 51] width 6 height 6
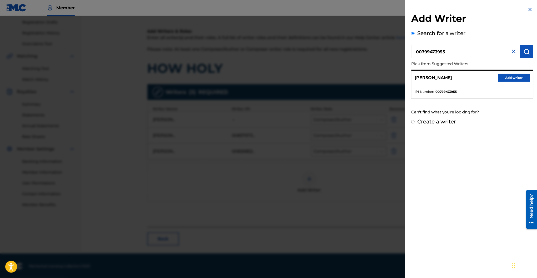
click at [513, 79] on button "Add writer" at bounding box center [515, 78] width 32 height 8
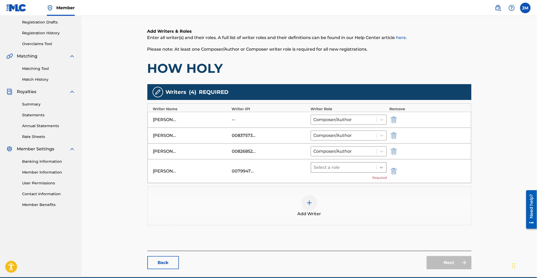
click at [378, 166] on div at bounding box center [381, 166] width 9 height 9
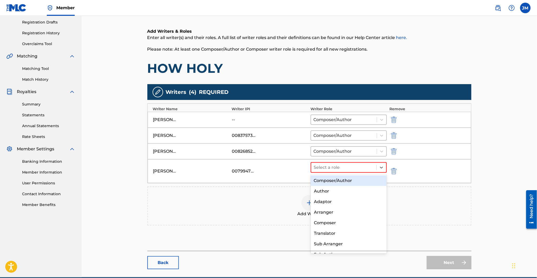
click at [377, 181] on div "Composer/Author" at bounding box center [349, 180] width 76 height 11
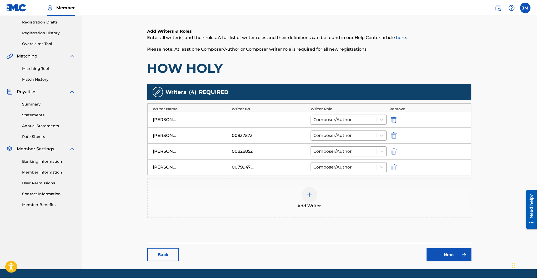
scroll to position [104, 0]
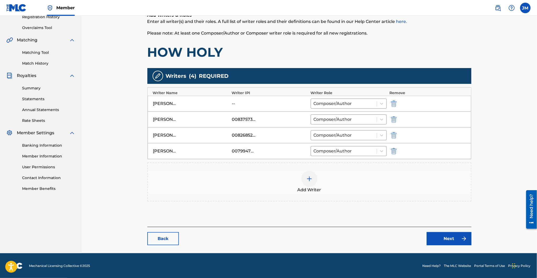
click at [461, 236] on img at bounding box center [464, 238] width 6 height 6
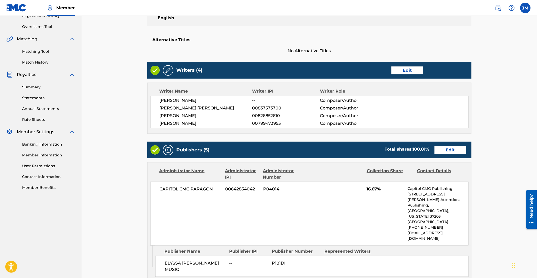
scroll to position [140, 0]
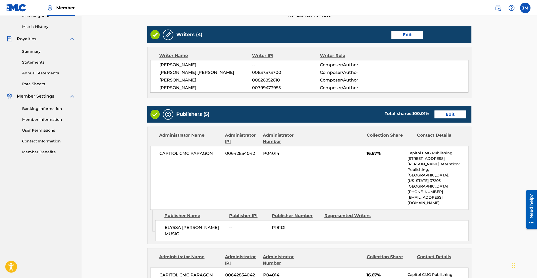
click at [461, 115] on link "Edit" at bounding box center [451, 114] width 32 height 8
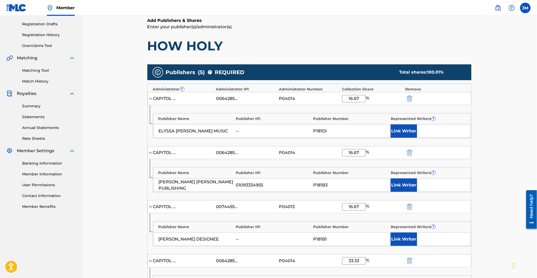
scroll to position [211, 0]
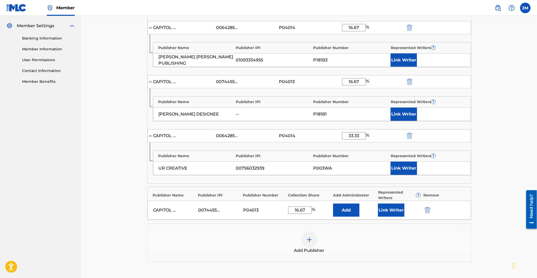
click at [409, 81] on img "submit" at bounding box center [410, 81] width 6 height 6
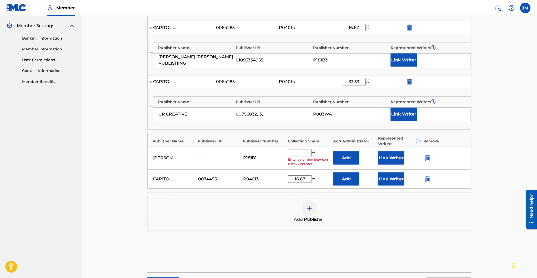
click at [427, 157] on img "submit" at bounding box center [428, 158] width 6 height 6
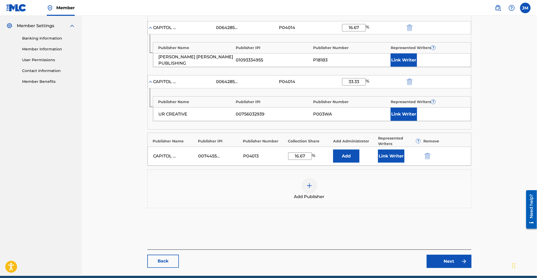
click at [349, 204] on div "Add Publisher" at bounding box center [309, 188] width 324 height 39
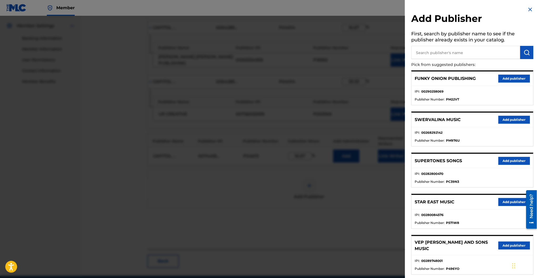
click at [444, 59] on p "Pick from suggested publishers:" at bounding box center [458, 64] width 92 height 11
click at [451, 51] on input "text" at bounding box center [466, 52] width 109 height 13
paste input "01072309580"
type input "01072309580"
click at [521, 54] on button "submit" at bounding box center [527, 52] width 13 height 13
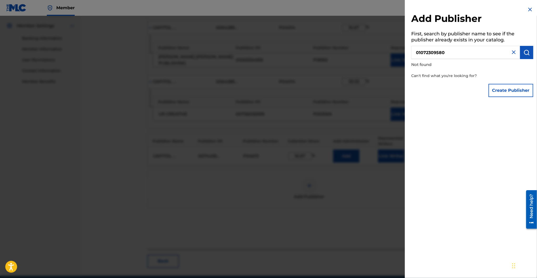
click at [512, 52] on img at bounding box center [514, 52] width 6 height 6
click at [469, 51] on input "text" at bounding box center [466, 52] width 109 height 13
type input "comfortably"
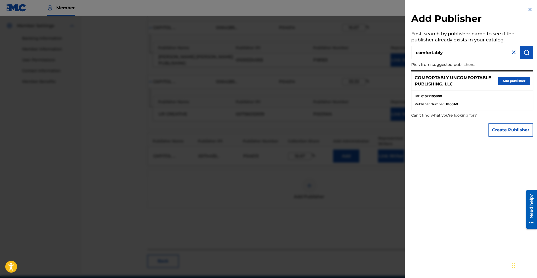
click at [507, 75] on div "COMFORTABLY UNCOMFORTABLE PUBLISHING, LLC Add publisher" at bounding box center [473, 80] width 122 height 19
click at [508, 78] on button "Add publisher" at bounding box center [515, 81] width 32 height 8
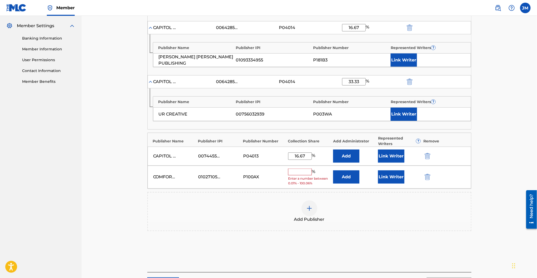
click at [354, 177] on button "Add" at bounding box center [346, 176] width 26 height 13
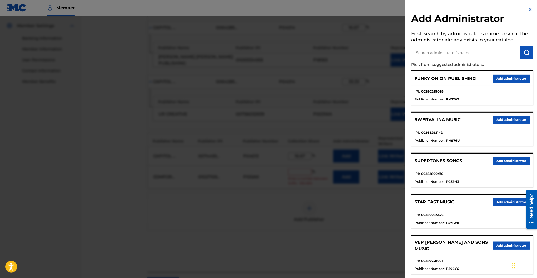
click at [456, 53] on input "text" at bounding box center [466, 52] width 109 height 13
type input "genesis"
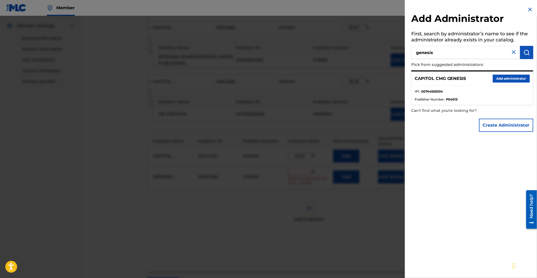
click at [502, 75] on button "Add administrator" at bounding box center [511, 79] width 37 height 8
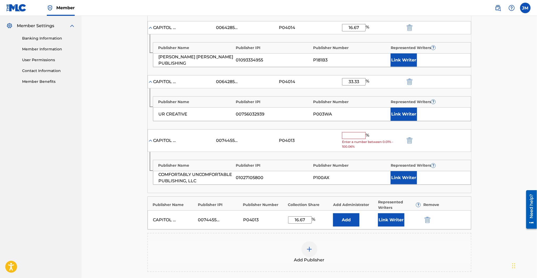
click at [354, 132] on input "text" at bounding box center [354, 135] width 24 height 7
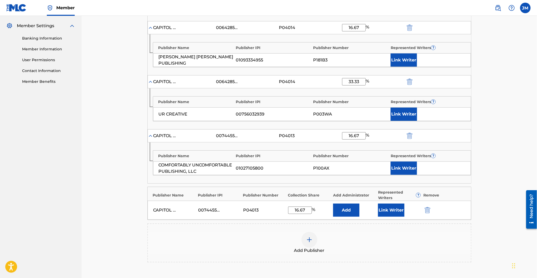
type input "16.67"
click at [412, 167] on button "Link Writer" at bounding box center [404, 167] width 26 height 13
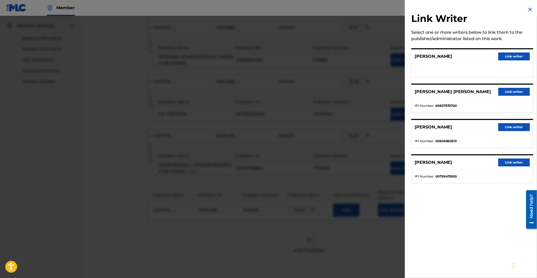
click at [520, 128] on button "Link writer" at bounding box center [515, 127] width 32 height 8
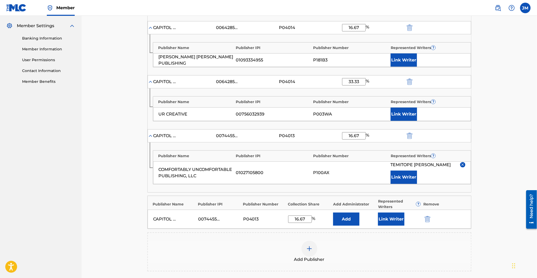
click at [391, 220] on button "Link Writer" at bounding box center [391, 218] width 26 height 13
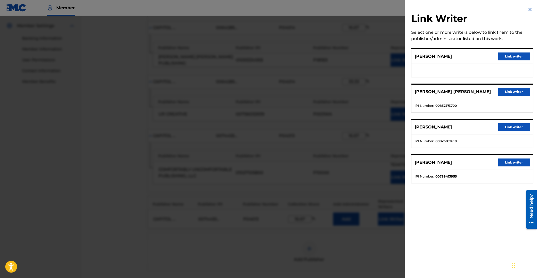
click at [530, 10] on img at bounding box center [530, 9] width 6 height 6
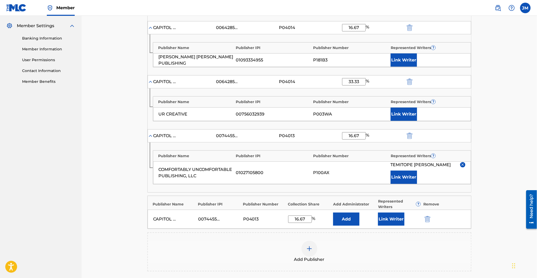
click at [388, 217] on button "Link Writer" at bounding box center [391, 218] width 26 height 13
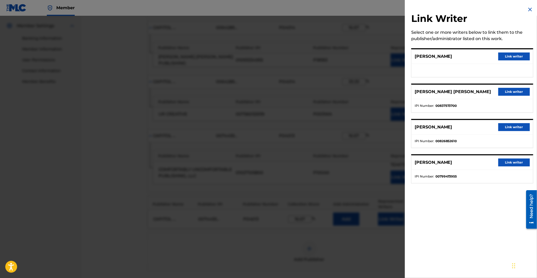
click at [517, 130] on button "Link writer" at bounding box center [515, 127] width 32 height 8
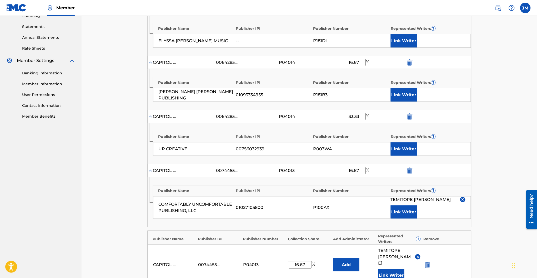
scroll to position [140, 0]
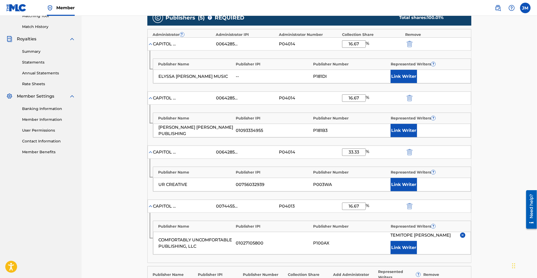
click at [405, 179] on button "Link Writer" at bounding box center [404, 184] width 26 height 13
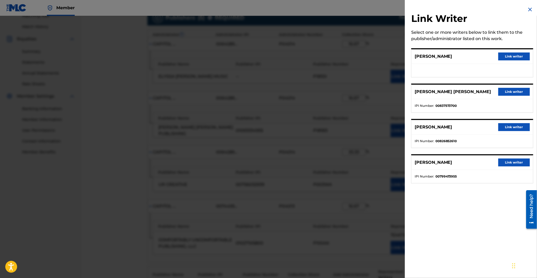
click at [500, 92] on button "Link writer" at bounding box center [515, 92] width 32 height 8
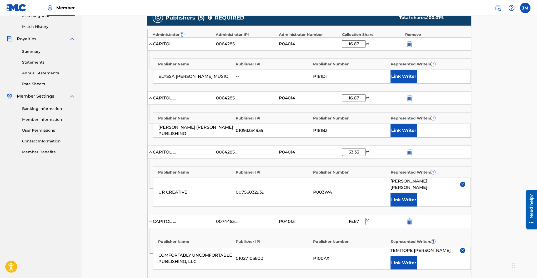
click at [412, 193] on button "Link Writer" at bounding box center [404, 199] width 26 height 13
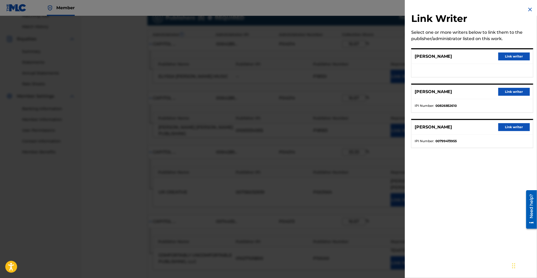
click at [513, 128] on button "Link writer" at bounding box center [515, 127] width 32 height 8
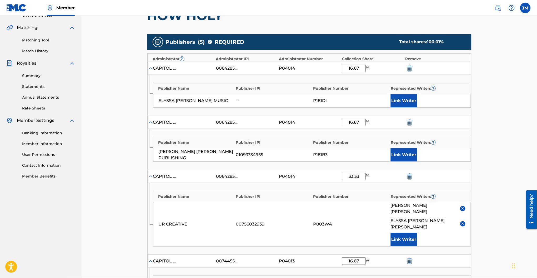
scroll to position [105, 0]
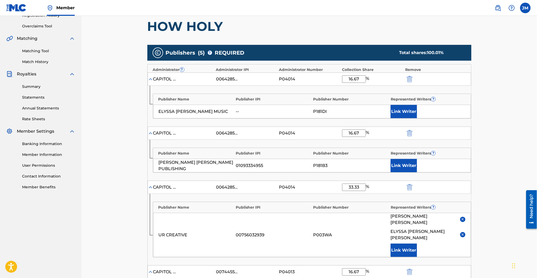
click at [393, 161] on button "Link Writer" at bounding box center [404, 165] width 26 height 13
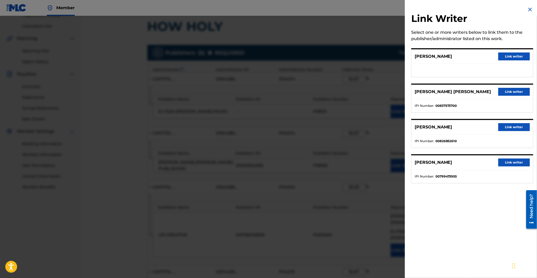
click at [502, 92] on button "Link writer" at bounding box center [515, 92] width 32 height 8
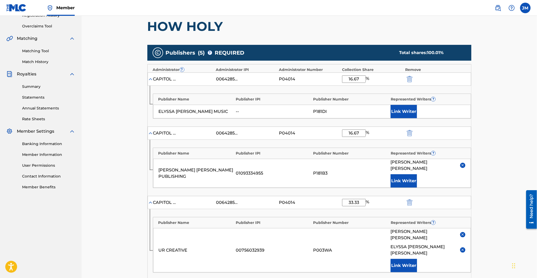
click at [402, 113] on button "Link Writer" at bounding box center [404, 111] width 26 height 13
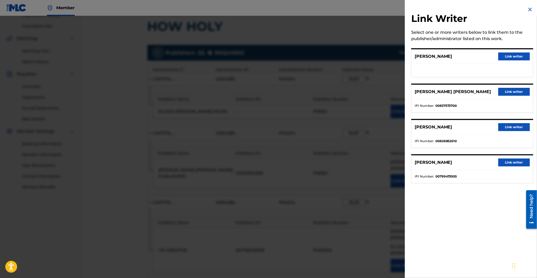
click at [503, 162] on button "Link writer" at bounding box center [515, 162] width 32 height 8
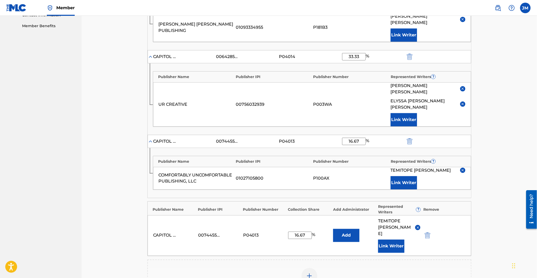
scroll to position [345, 0]
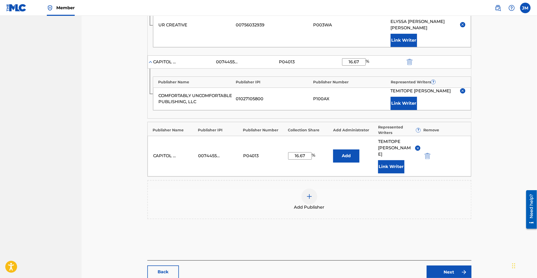
click at [432, 260] on div "Back Next" at bounding box center [309, 269] width 324 height 18
click at [434, 265] on link "Next" at bounding box center [449, 271] width 45 height 13
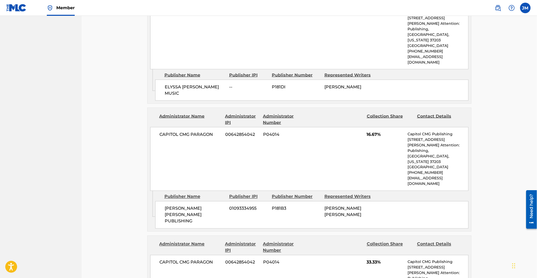
scroll to position [590, 0]
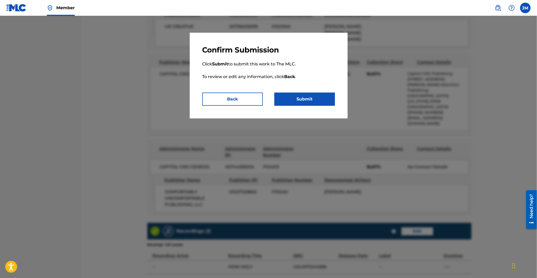
click at [309, 93] on button "Submit" at bounding box center [305, 98] width 61 height 13
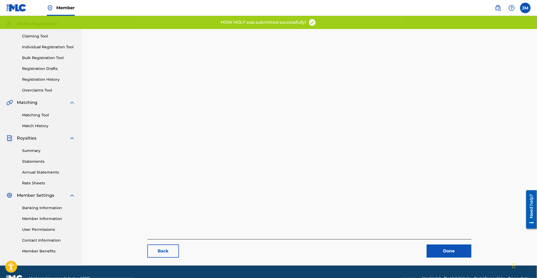
scroll to position [54, 0]
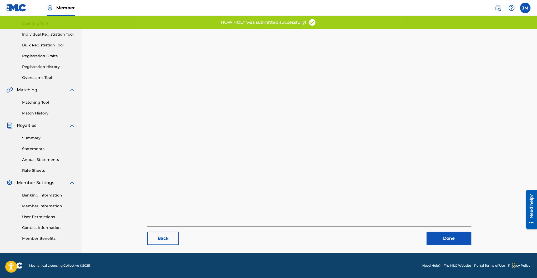
click at [460, 236] on link "Done" at bounding box center [449, 237] width 45 height 13
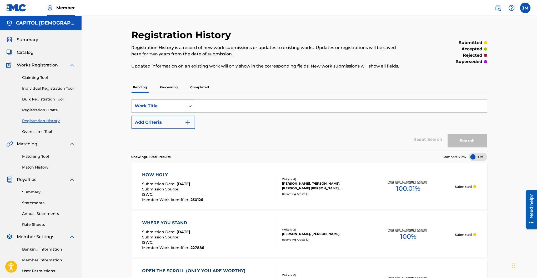
click at [60, 88] on link "Individual Registration Tool" at bounding box center [48, 89] width 53 height 6
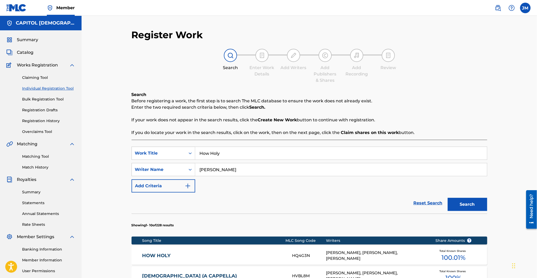
click at [241, 156] on input "How Holy" at bounding box center [341, 153] width 292 height 13
click at [242, 156] on input "How Holy" at bounding box center [341, 153] width 292 height 13
paste input "Pure Thing"
type input "Pure Thing"
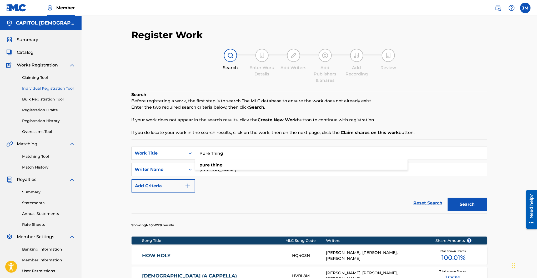
click at [194, 102] on p "Before registering a work, the first step is to search The MLC database to ensu…" at bounding box center [310, 101] width 356 height 6
drag, startPoint x: 210, startPoint y: 168, endPoint x: 193, endPoint y: 168, distance: 16.6
click at [193, 168] on div "SearchWithCriteria737d525c-2af3-42f5-bc90-77cd236829b5 Writer Name [PERSON_NAME]" at bounding box center [310, 169] width 356 height 13
type input "[PERSON_NAME]"
click at [448, 197] on button "Search" at bounding box center [467, 203] width 39 height 13
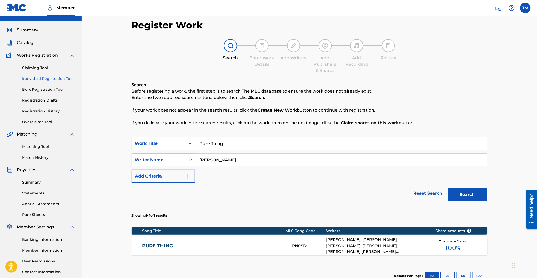
scroll to position [76, 0]
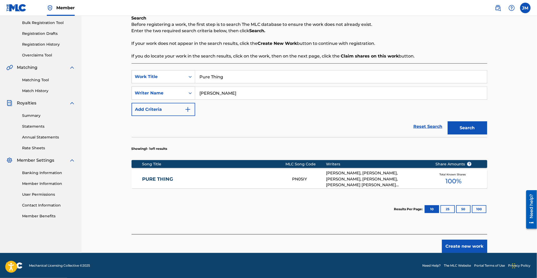
click at [168, 178] on link "PURE THING" at bounding box center [213, 179] width 143 height 6
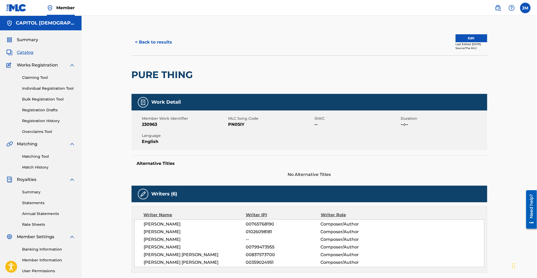
click at [239, 124] on span "PN0SIY" at bounding box center [271, 124] width 85 height 6
copy span "PN0SIY"
click at [471, 36] on button "Edit" at bounding box center [472, 38] width 32 height 8
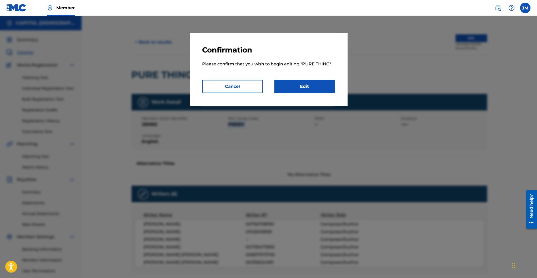
click at [292, 86] on link "Edit" at bounding box center [305, 86] width 61 height 13
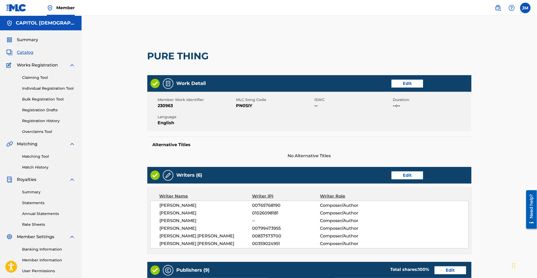
scroll to position [246, 0]
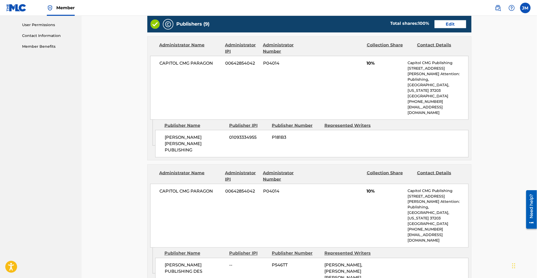
click at [449, 24] on link "Edit" at bounding box center [451, 24] width 32 height 8
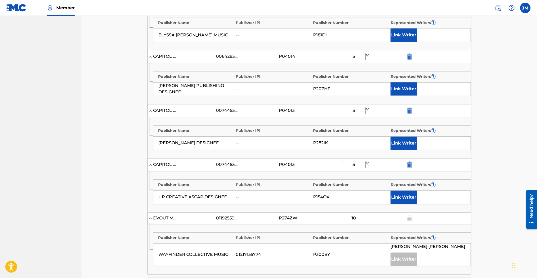
scroll to position [491, 0]
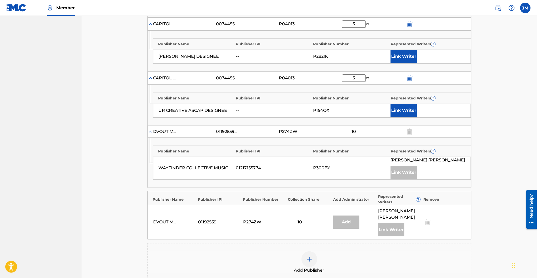
click at [322, 251] on div "Add Publisher" at bounding box center [309, 262] width 323 height 22
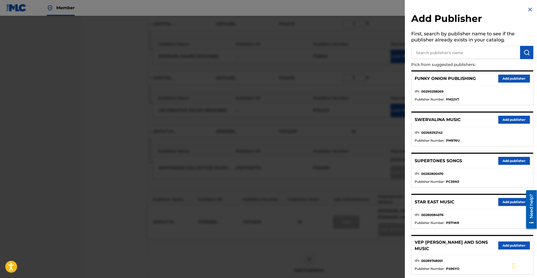
click at [423, 57] on input "text" at bounding box center [466, 52] width 109 height 13
paste input "UR Global Publishing"
type input "UR Global Publishing"
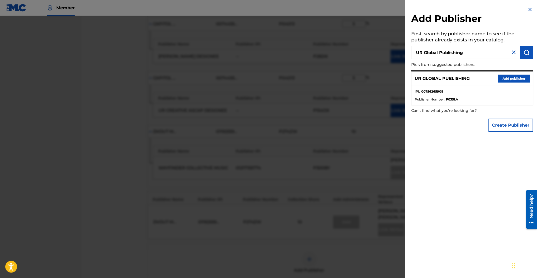
click at [506, 75] on button "Add publisher" at bounding box center [515, 79] width 32 height 8
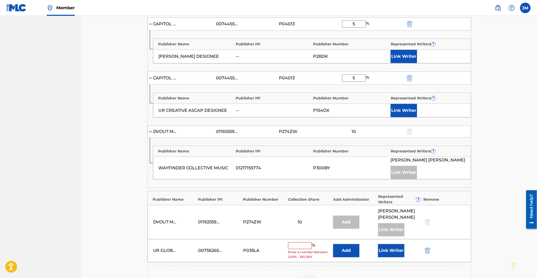
click at [352, 244] on button "Add" at bounding box center [346, 250] width 26 height 13
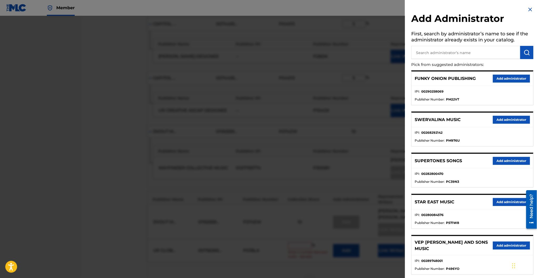
click at [443, 54] on input "text" at bounding box center [466, 52] width 109 height 13
type input "genesis"
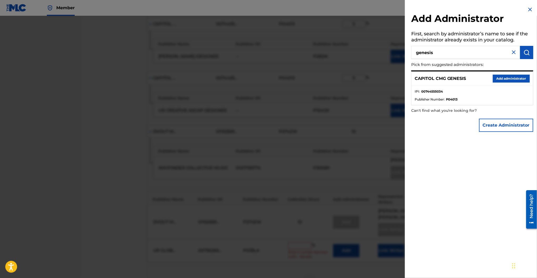
click at [512, 77] on button "Add administrator" at bounding box center [511, 79] width 37 height 8
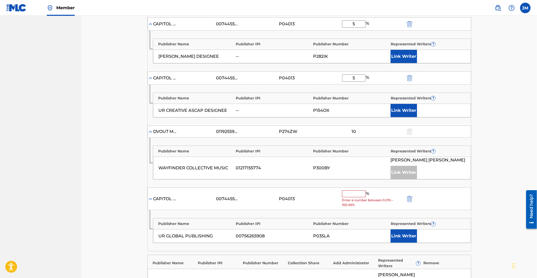
click at [353, 190] on input "text" at bounding box center [354, 193] width 24 height 7
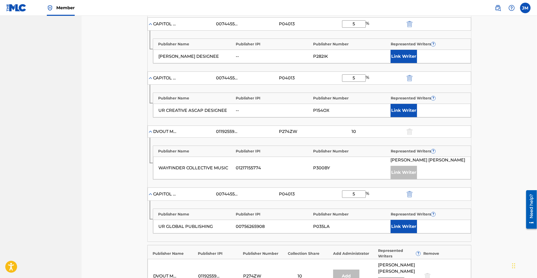
type input "5"
click at [411, 220] on button "Link Writer" at bounding box center [404, 226] width 26 height 13
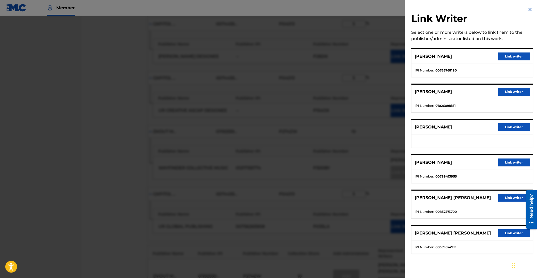
click at [509, 92] on button "Link writer" at bounding box center [515, 92] width 32 height 8
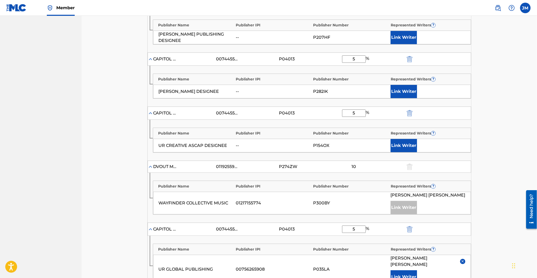
scroll to position [421, 0]
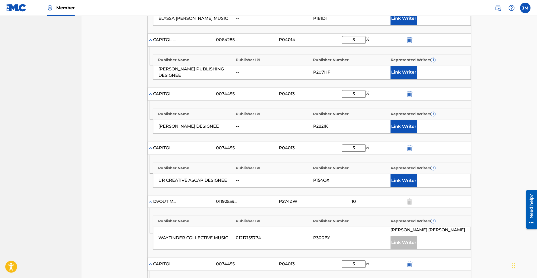
click at [409, 145] on img "submit" at bounding box center [410, 148] width 6 height 6
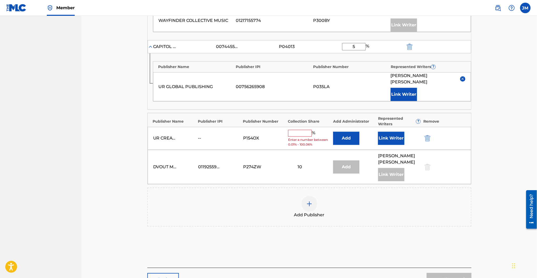
click at [427, 135] on img "submit" at bounding box center [428, 138] width 6 height 6
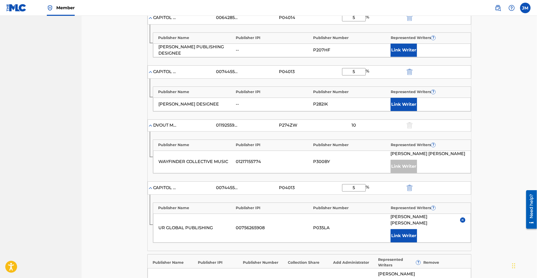
scroll to position [562, 0]
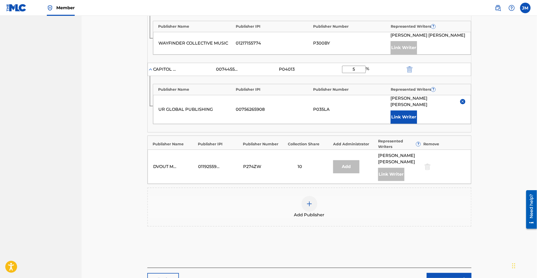
click at [454, 273] on link "Next" at bounding box center [449, 279] width 45 height 13
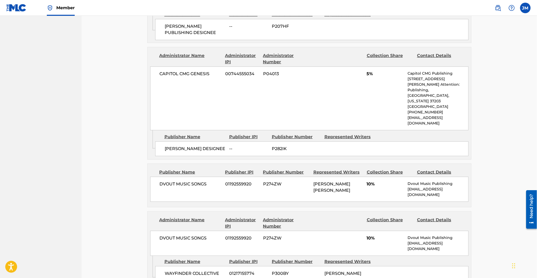
scroll to position [940, 0]
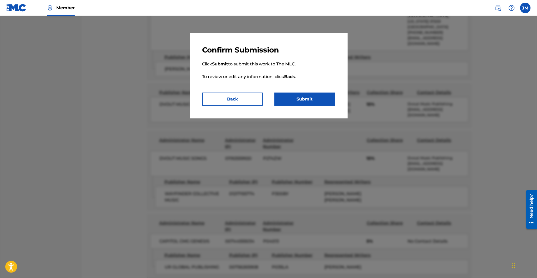
click at [323, 101] on button "Submit" at bounding box center [305, 98] width 61 height 13
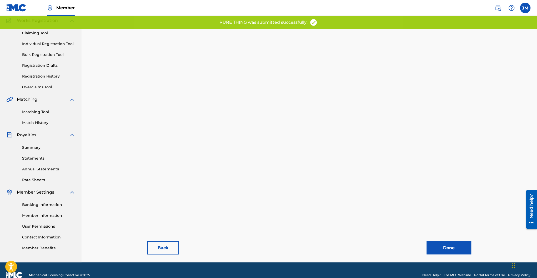
scroll to position [54, 0]
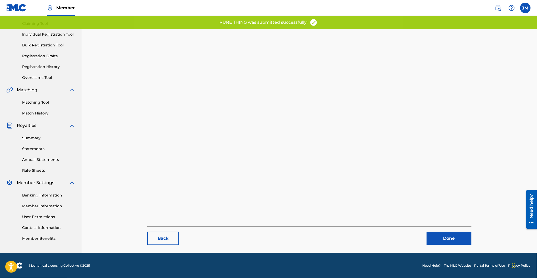
click at [444, 235] on link "Done" at bounding box center [449, 237] width 45 height 13
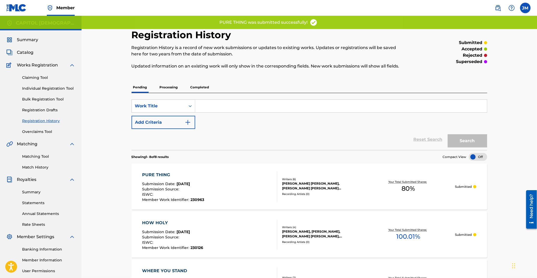
drag, startPoint x: 68, startPoint y: 87, endPoint x: 71, endPoint y: 88, distance: 3.2
click at [68, 87] on link "Individual Registration Tool" at bounding box center [48, 89] width 53 height 6
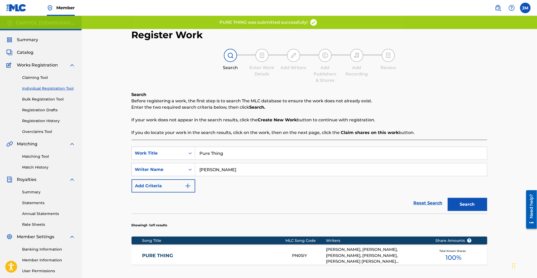
click at [223, 155] on input "Pure Thing" at bounding box center [341, 153] width 292 height 13
